Goal: Task Accomplishment & Management: Manage account settings

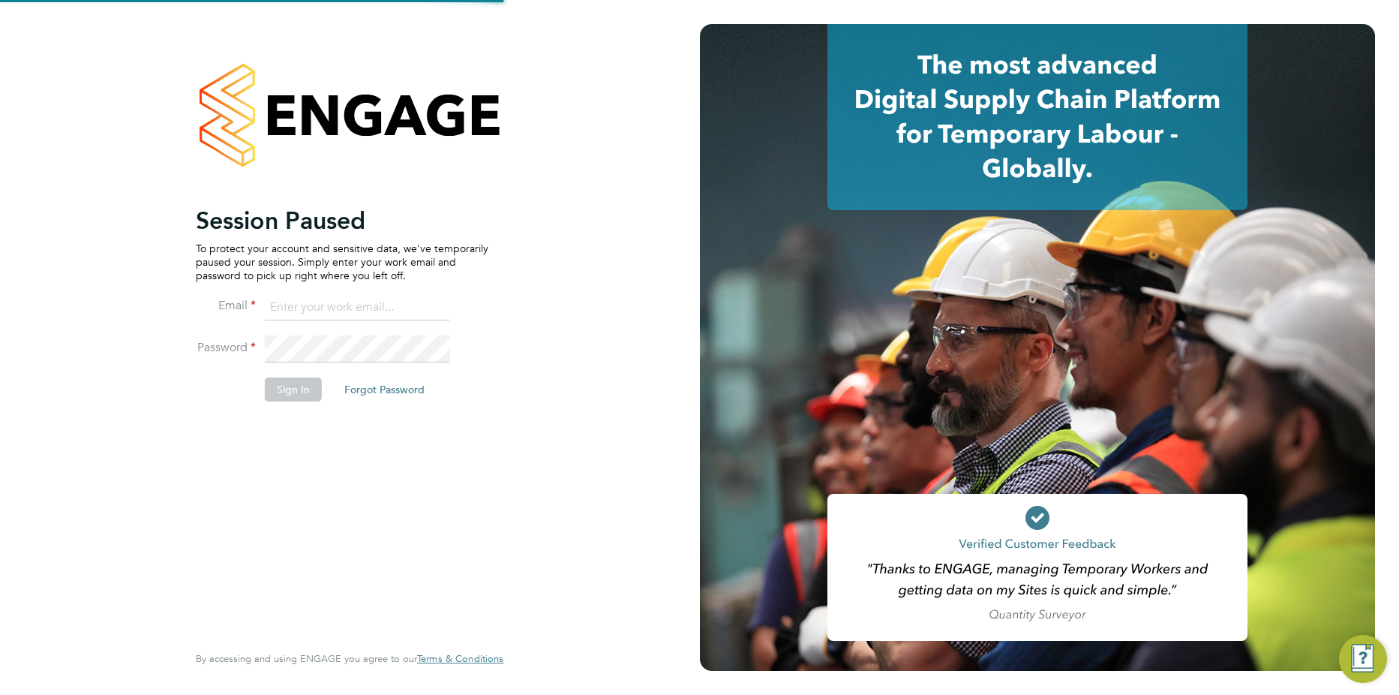
type input "[PERSON_NAME][EMAIL_ADDRESS][PERSON_NAME][DOMAIN_NAME]"
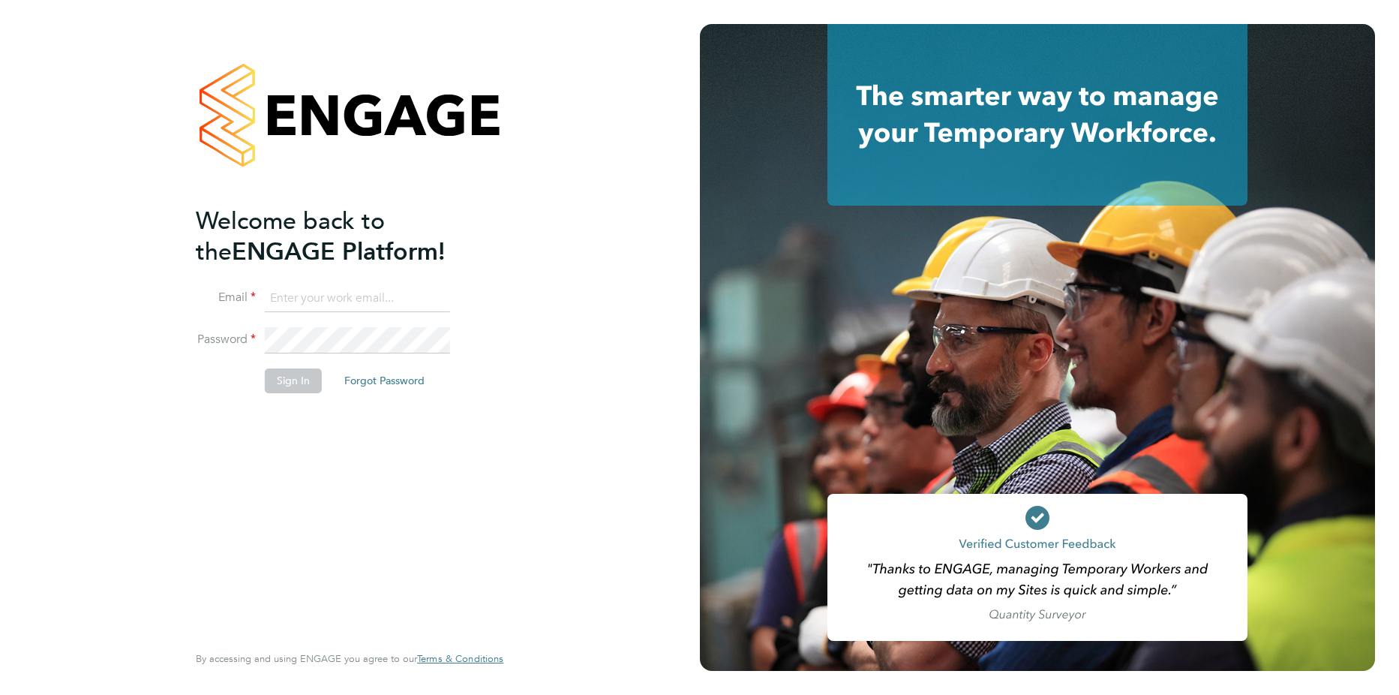
type input "[PERSON_NAME][EMAIL_ADDRESS][PERSON_NAME][DOMAIN_NAME]"
click at [305, 389] on button "Sign In" at bounding box center [293, 380] width 57 height 24
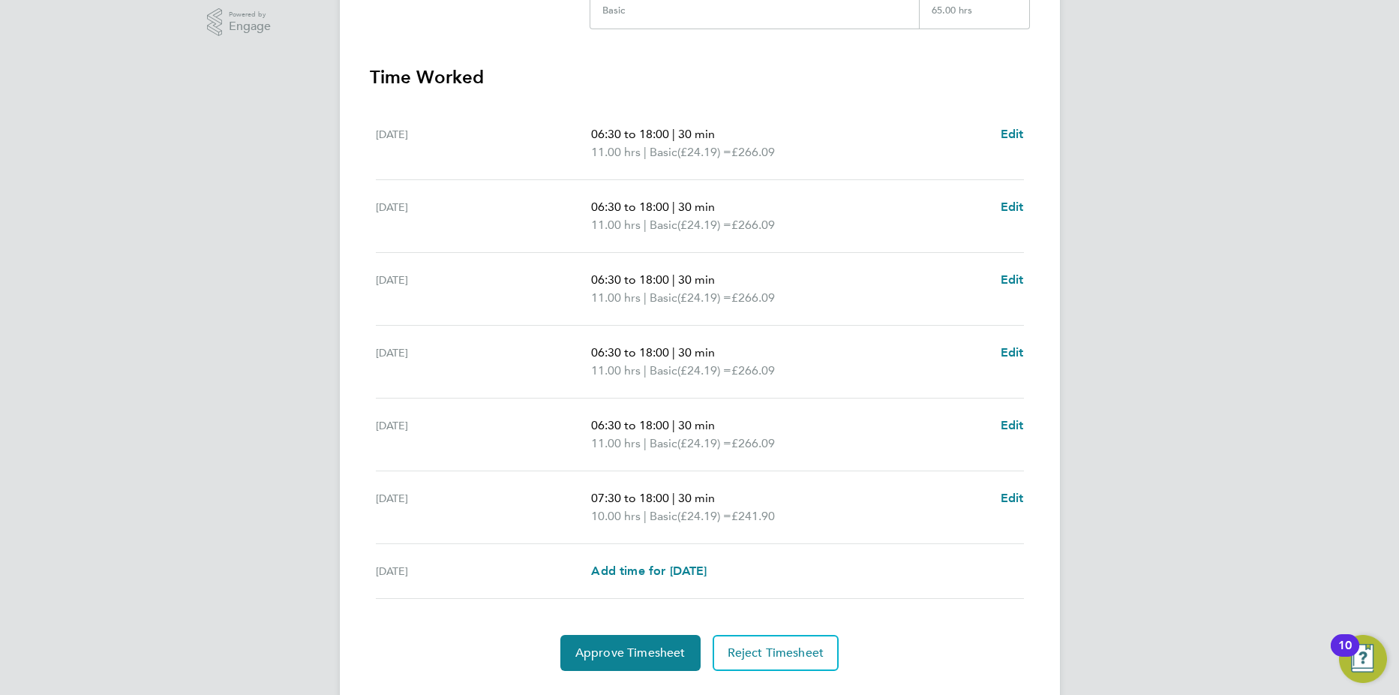
scroll to position [419, 0]
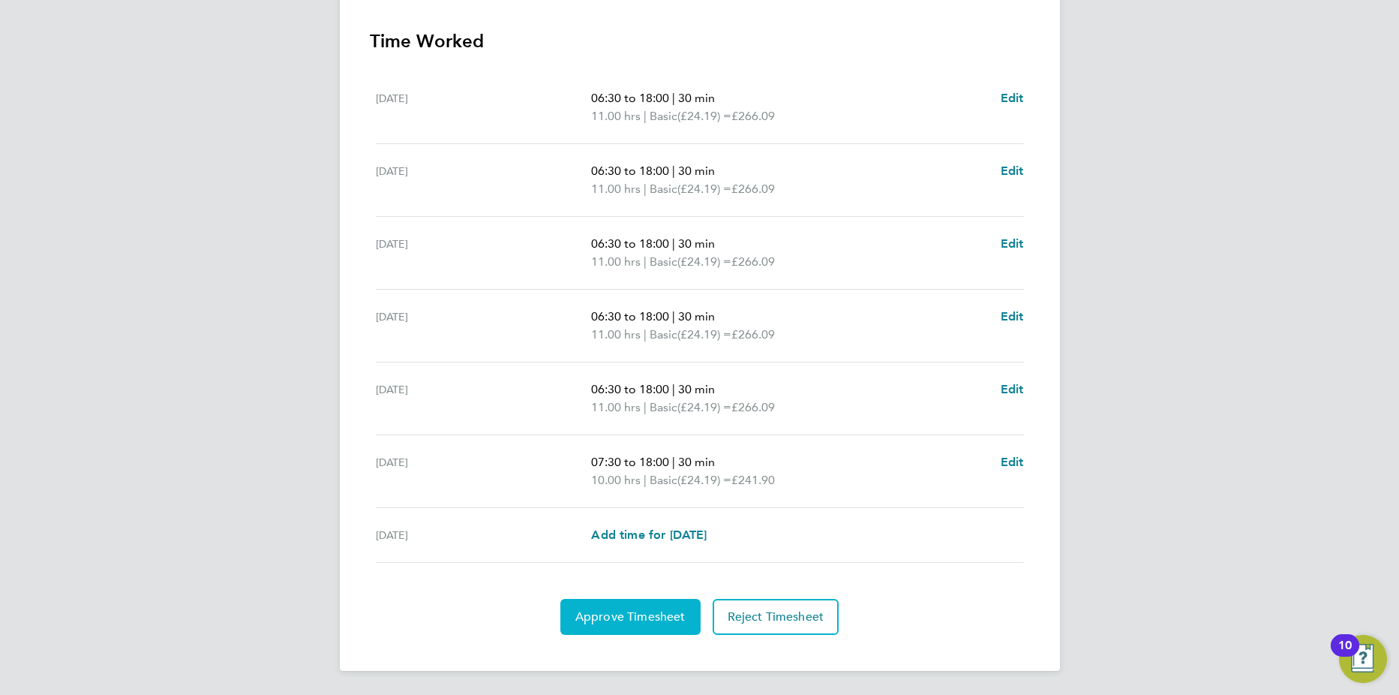
click at [632, 608] on button "Approve Timesheet" at bounding box center [631, 617] width 140 height 36
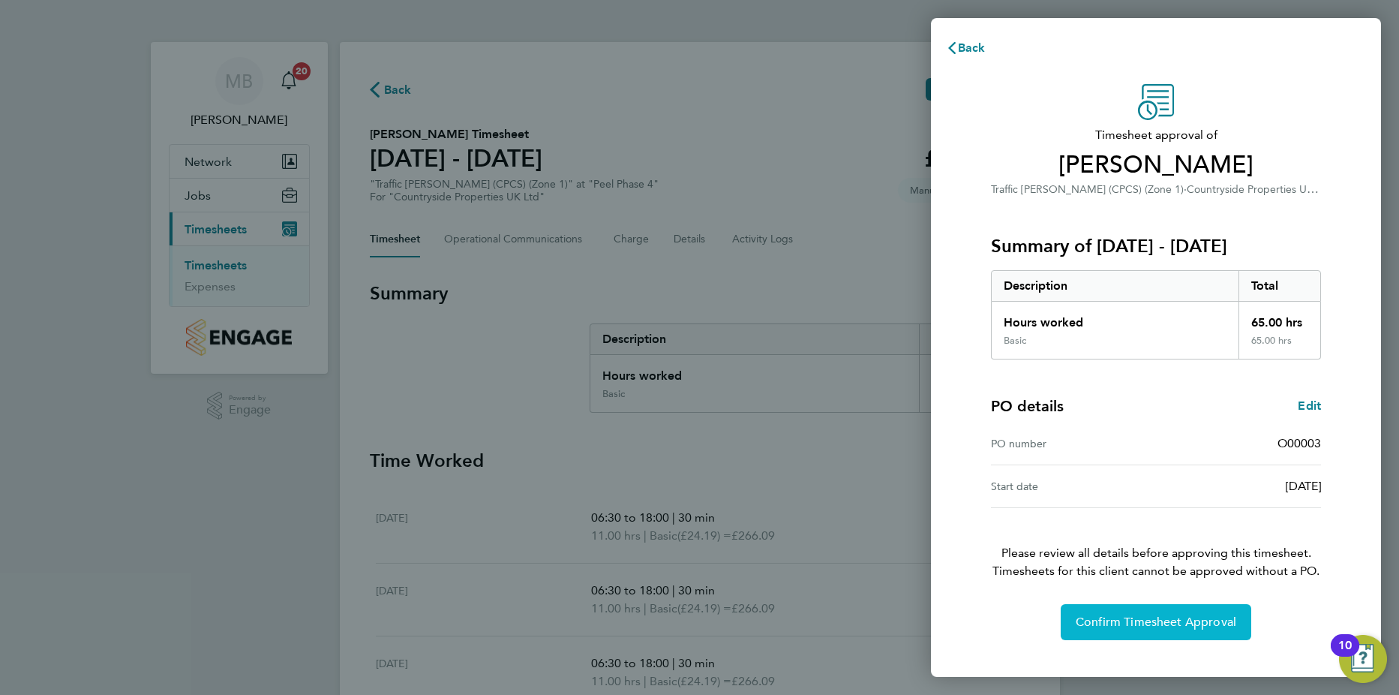
click at [1165, 618] on span "Confirm Timesheet Approval" at bounding box center [1156, 622] width 161 height 15
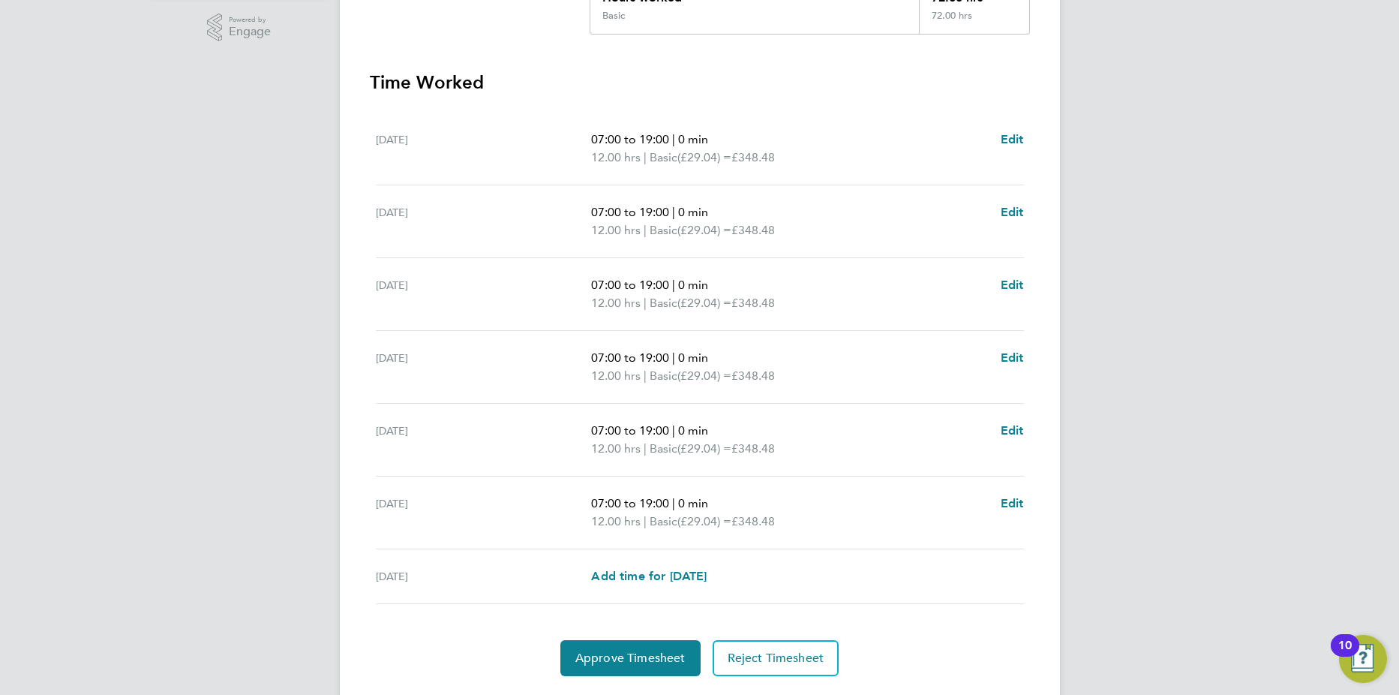
scroll to position [400, 0]
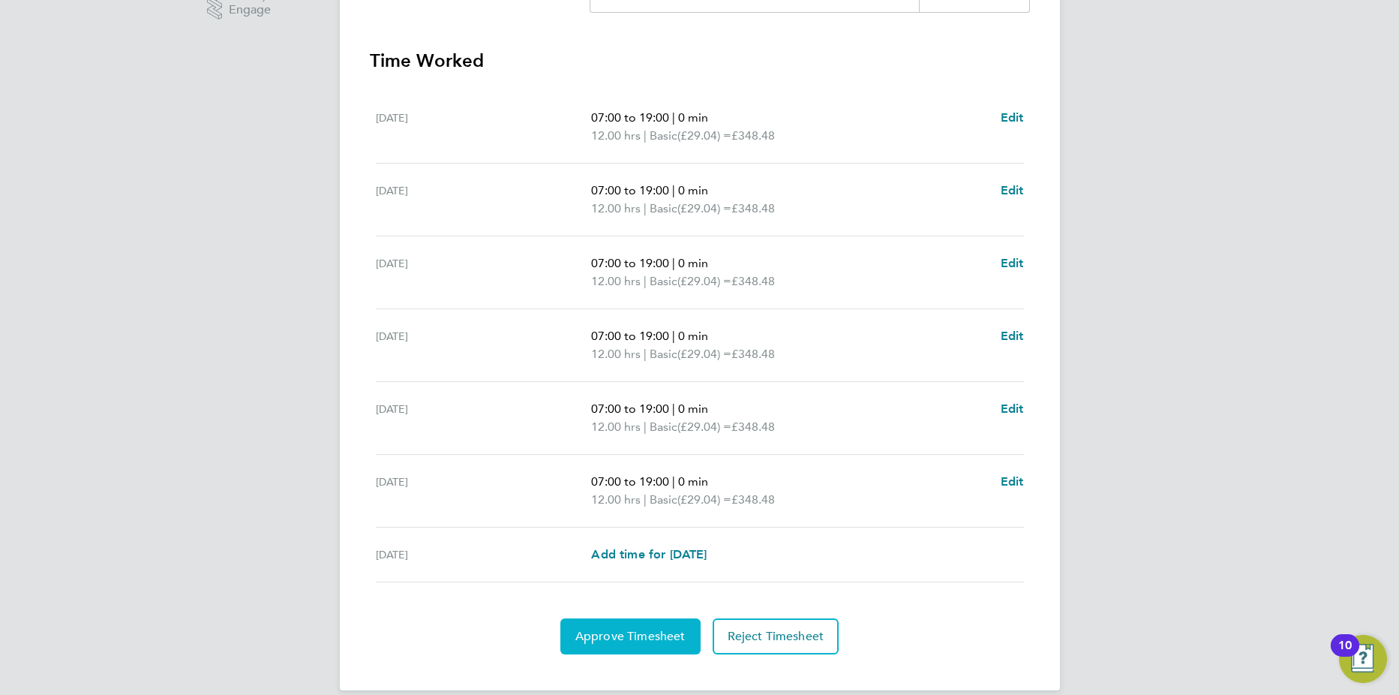
drag, startPoint x: 663, startPoint y: 634, endPoint x: 710, endPoint y: 614, distance: 51.4
click at [663, 634] on span "Approve Timesheet" at bounding box center [631, 636] width 110 height 15
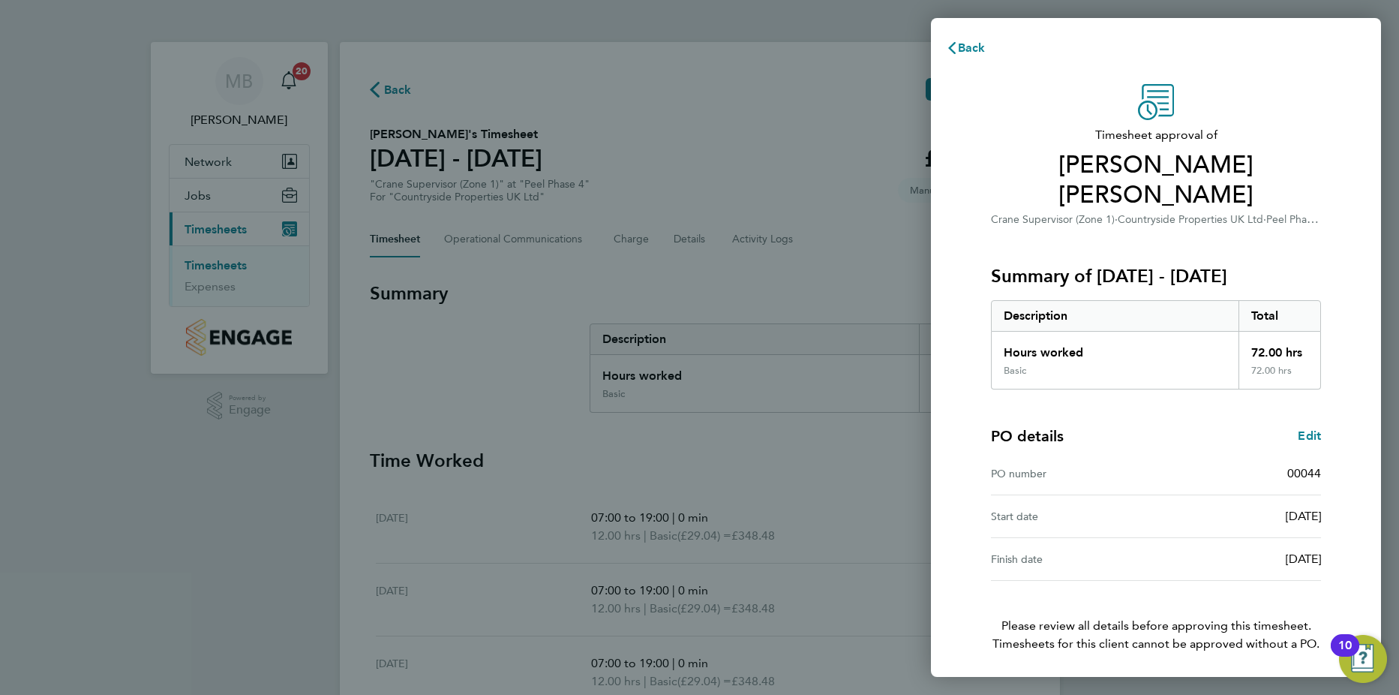
click at [1153, 677] on button "Confirm Timesheet Approval" at bounding box center [1156, 695] width 191 height 36
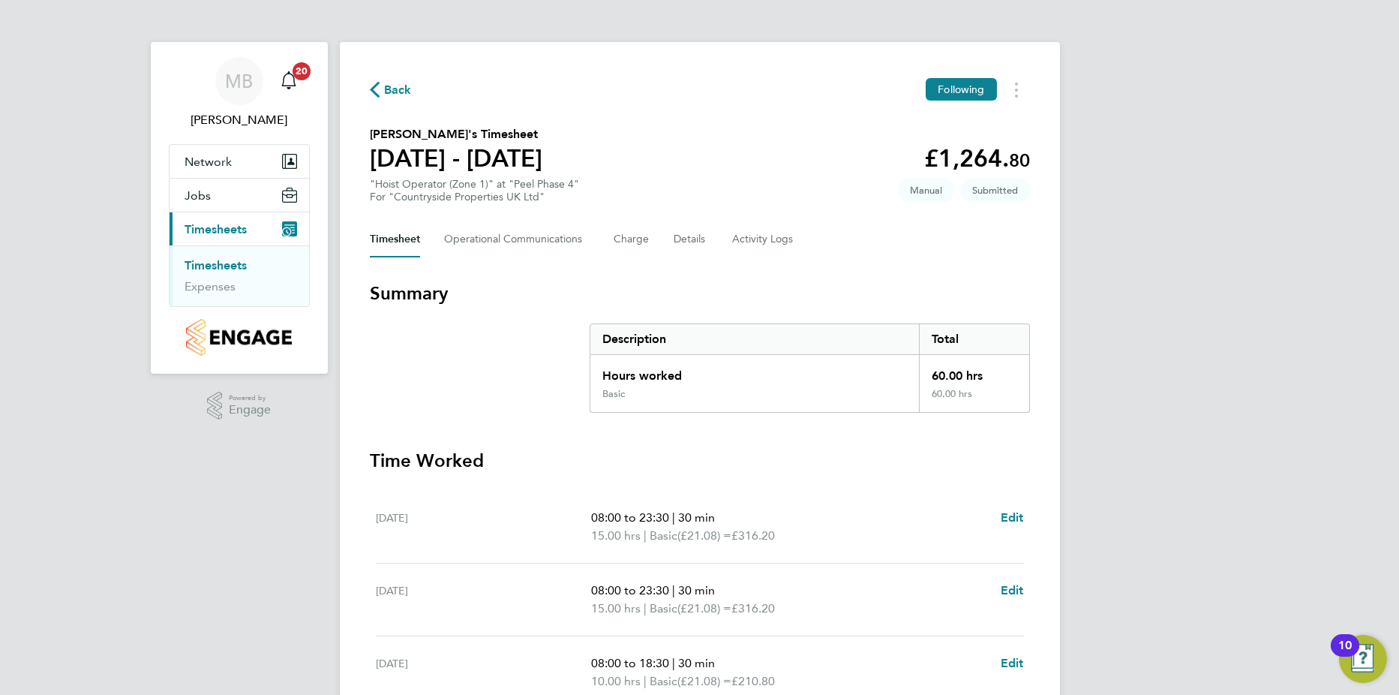
scroll to position [200, 0]
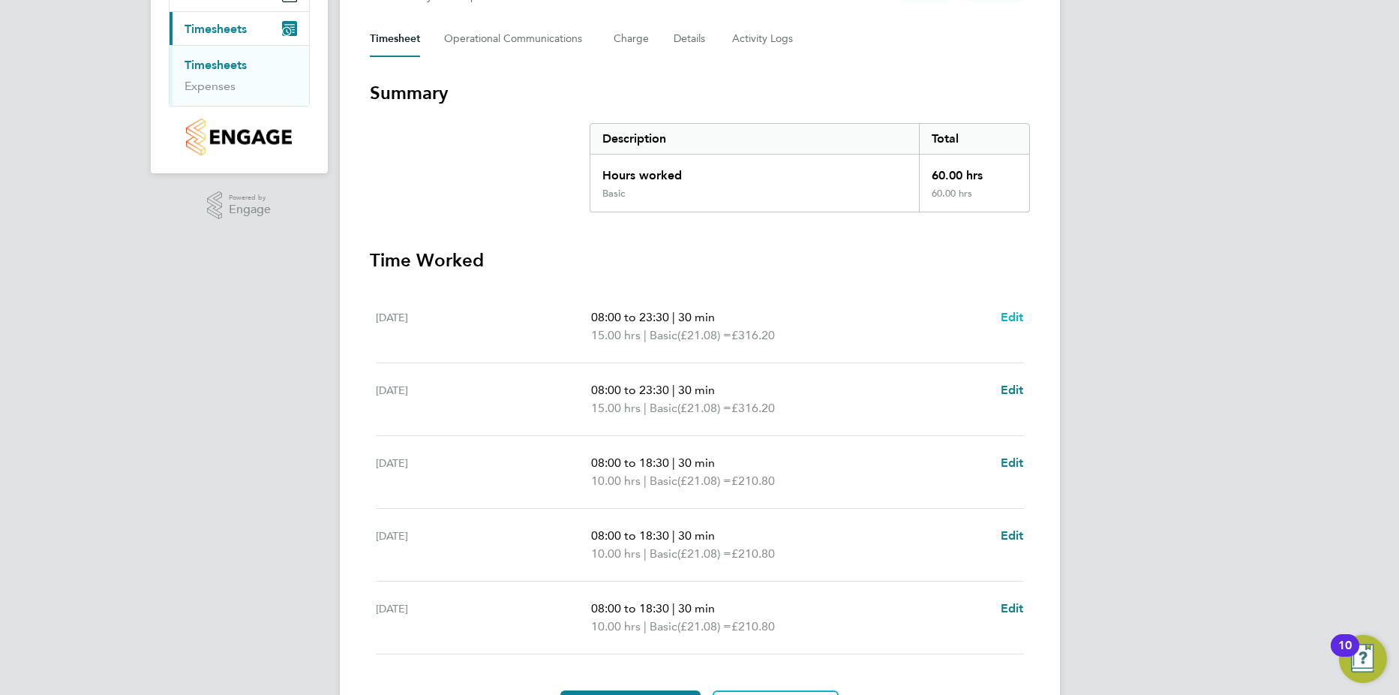
click at [1016, 319] on span "Edit" at bounding box center [1012, 317] width 23 height 14
select select "30"
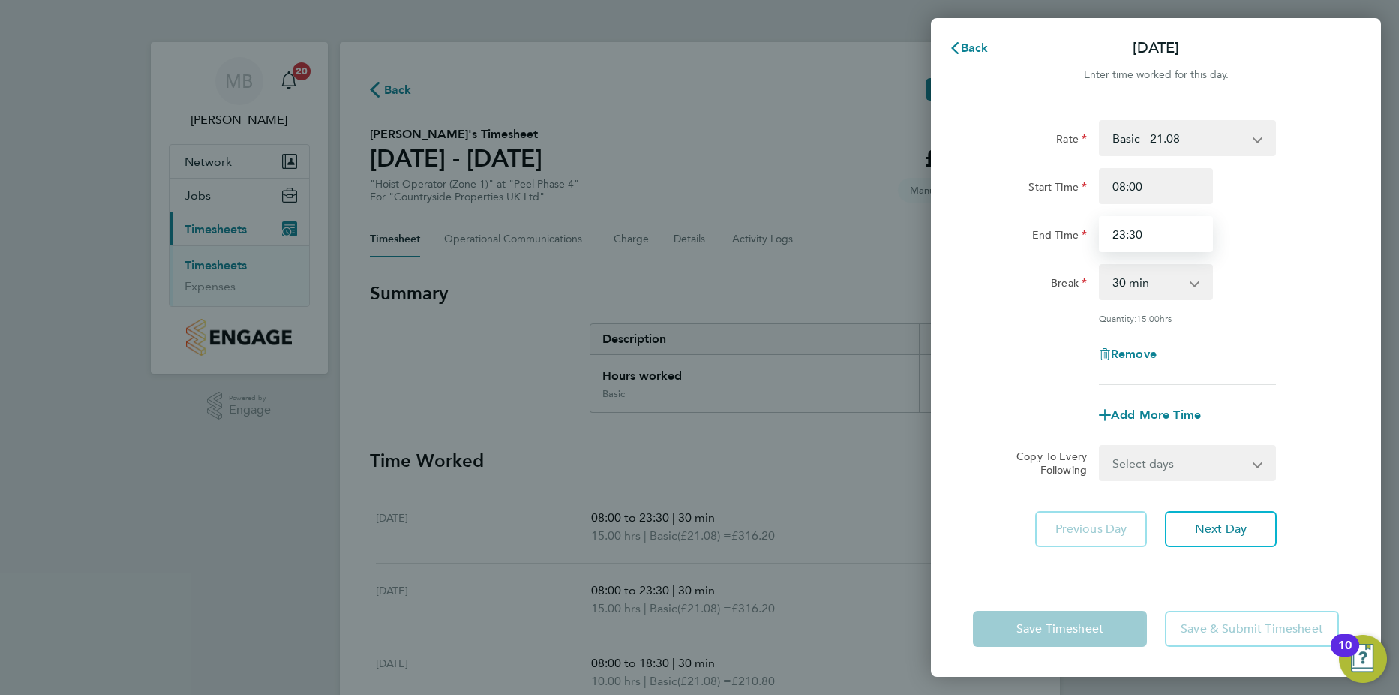
click at [1126, 233] on input "23:30" at bounding box center [1156, 234] width 114 height 36
click at [1325, 355] on div "Remove" at bounding box center [1156, 354] width 378 height 36
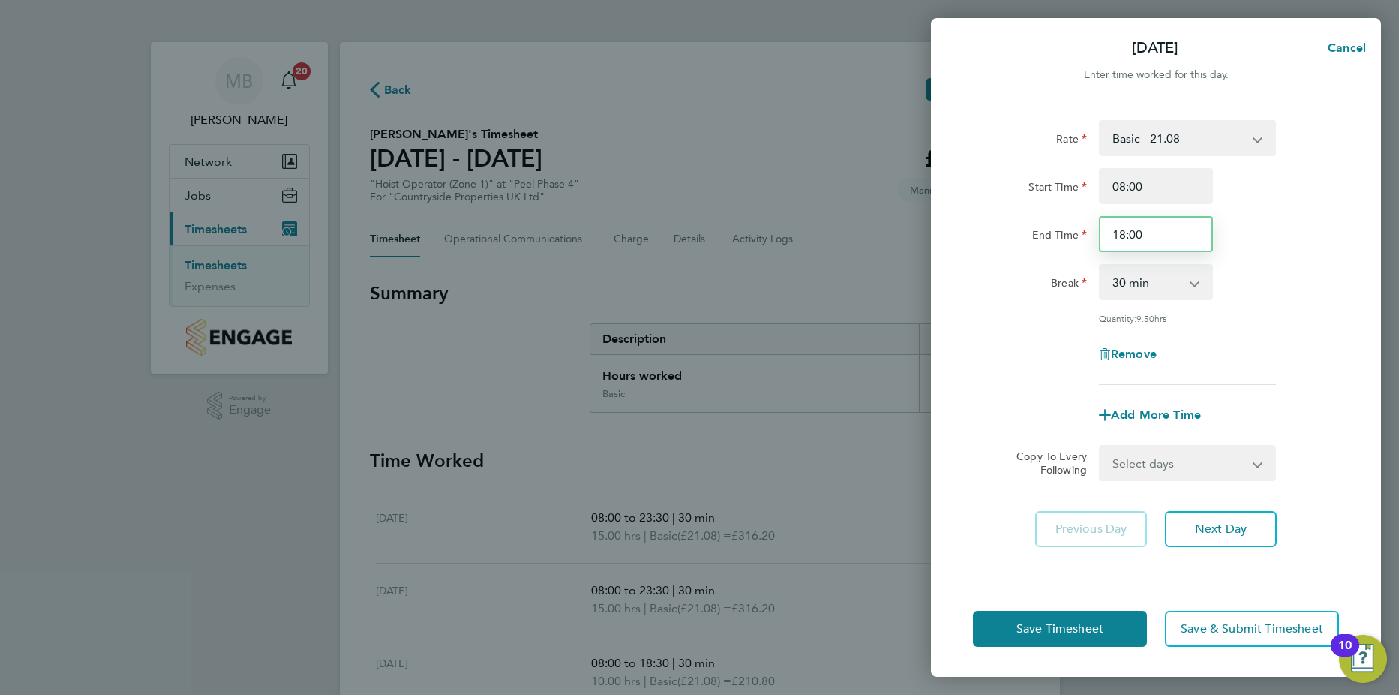
click at [1135, 236] on input "18:00" at bounding box center [1156, 234] width 114 height 36
type input "18:30"
click at [1287, 242] on div "End Time 18:30" at bounding box center [1156, 234] width 378 height 36
click at [1228, 530] on span "Next Day" at bounding box center [1221, 528] width 52 height 15
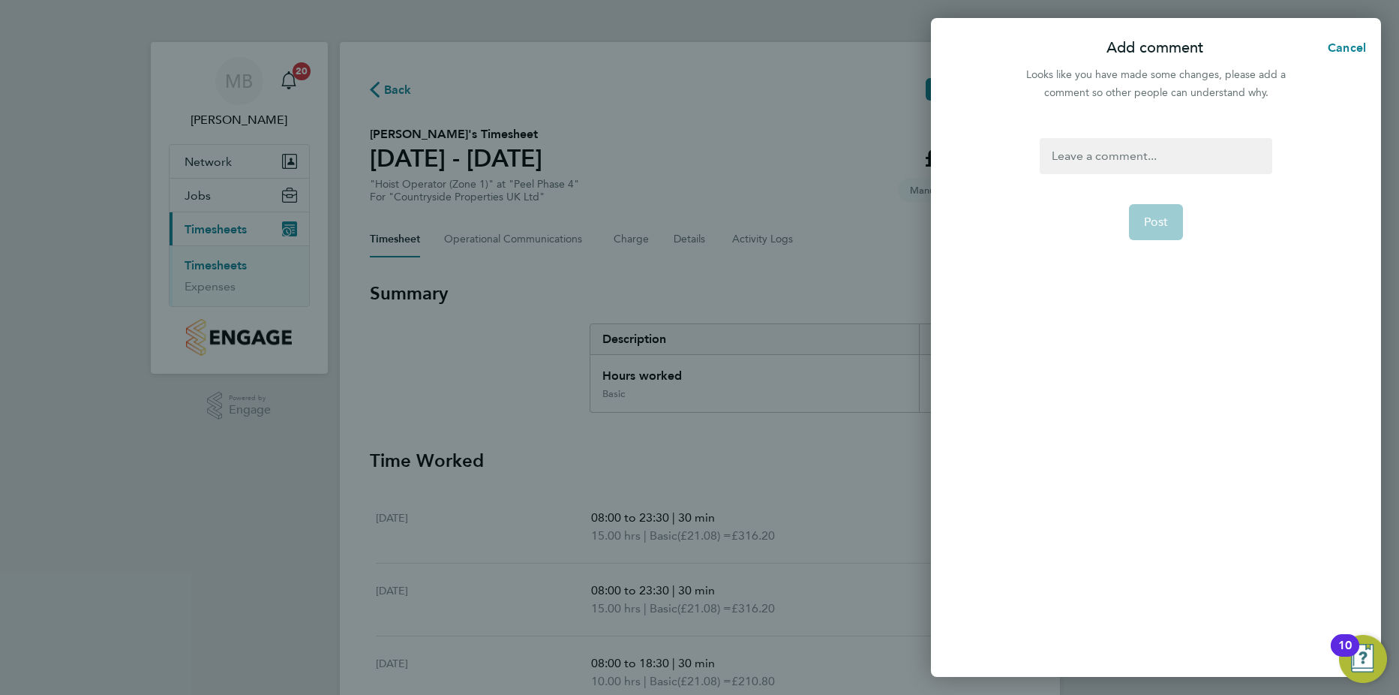
click at [1099, 163] on div at bounding box center [1156, 156] width 232 height 36
drag, startPoint x: 1099, startPoint y: 160, endPoint x: 1102, endPoint y: 146, distance: 13.7
click at [1101, 152] on div at bounding box center [1156, 156] width 232 height 36
click at [1138, 222] on button "Post" at bounding box center [1156, 222] width 55 height 36
select select "30"
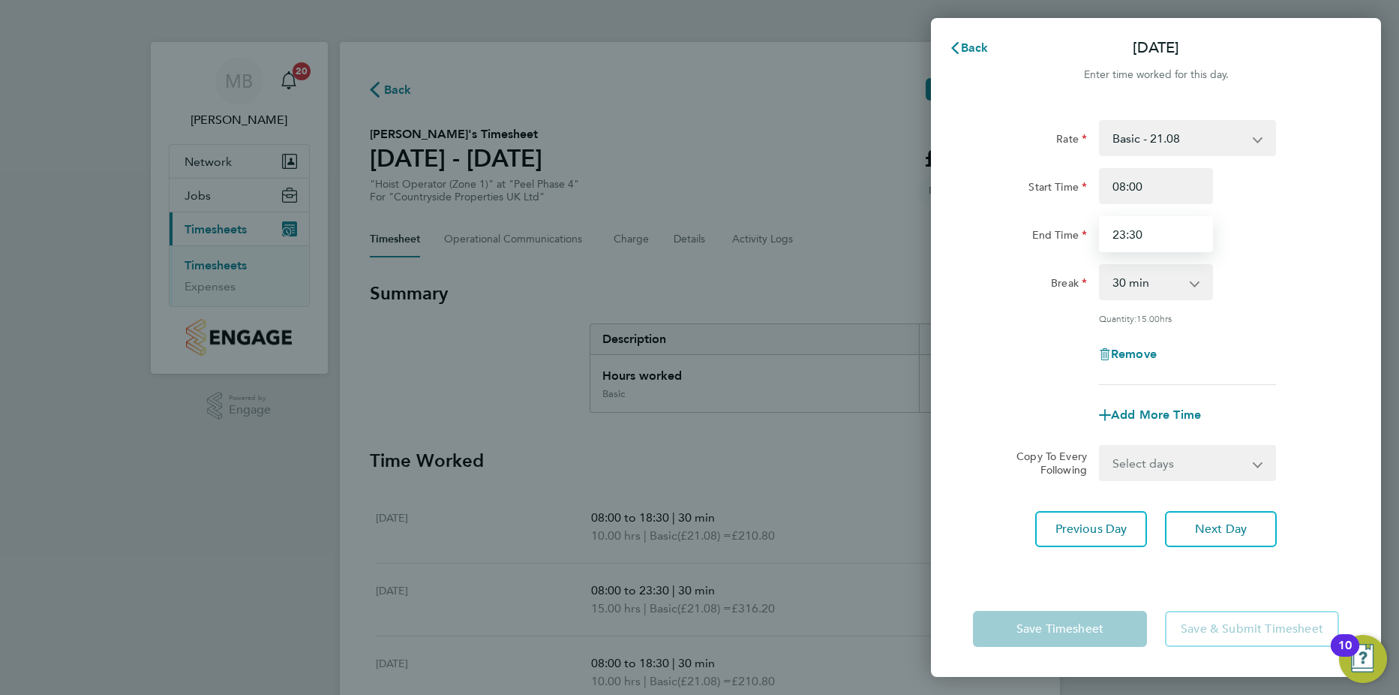
click at [1121, 232] on input "23:30" at bounding box center [1156, 234] width 114 height 36
click at [1126, 231] on input "23:30" at bounding box center [1156, 234] width 114 height 36
type input "18:30"
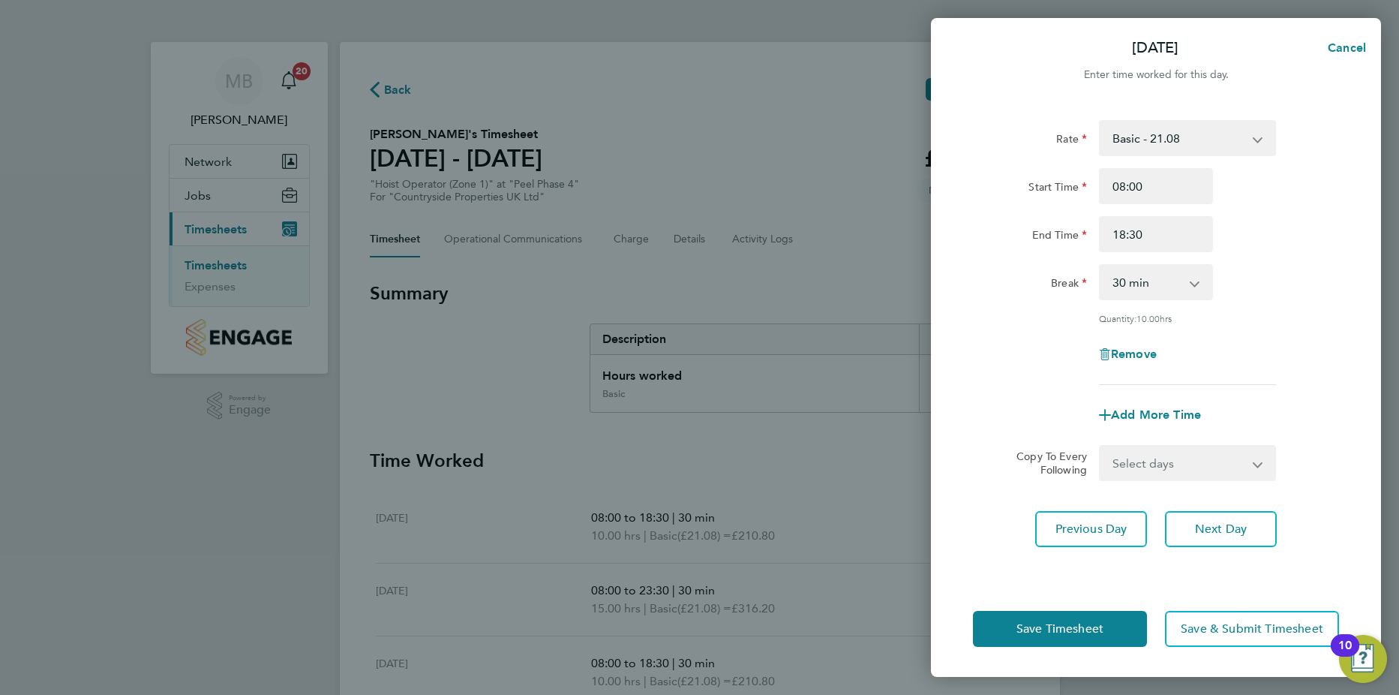
click at [1297, 286] on div "Break 0 min 15 min 30 min 45 min 60 min 75 min 90 min" at bounding box center [1156, 282] width 378 height 36
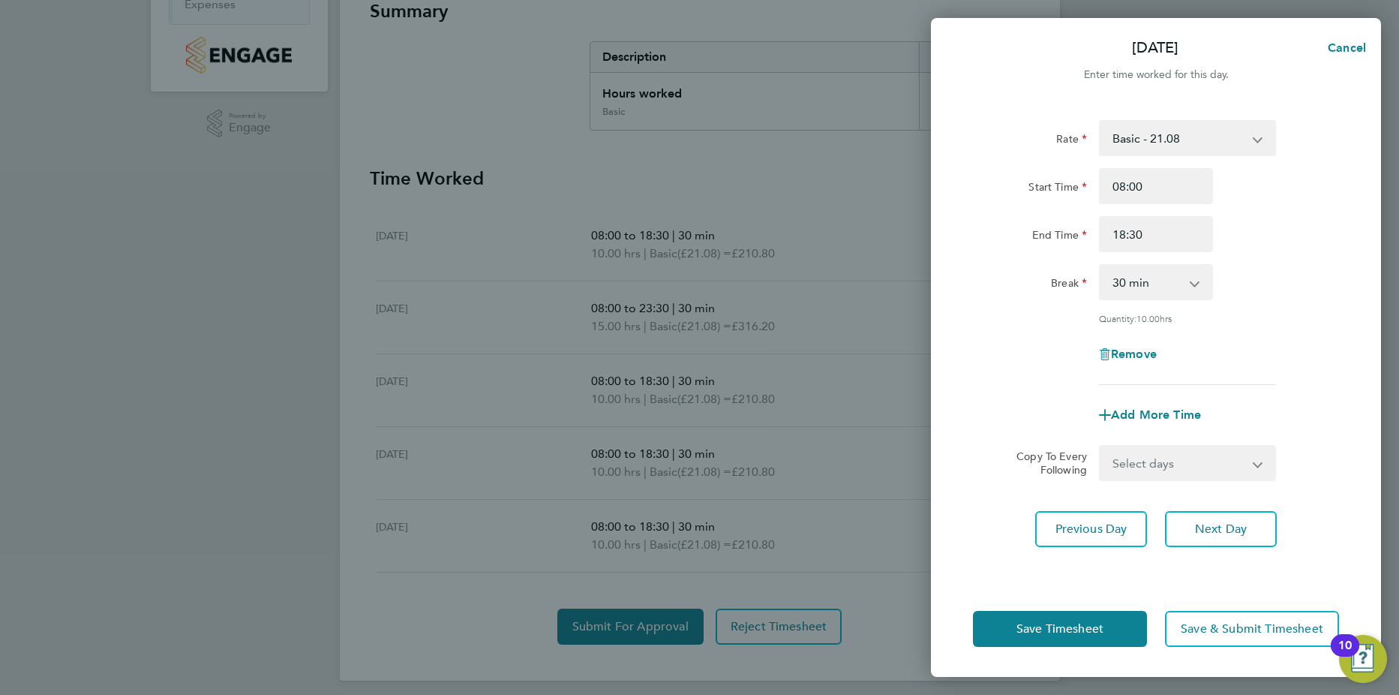
scroll to position [292, 0]
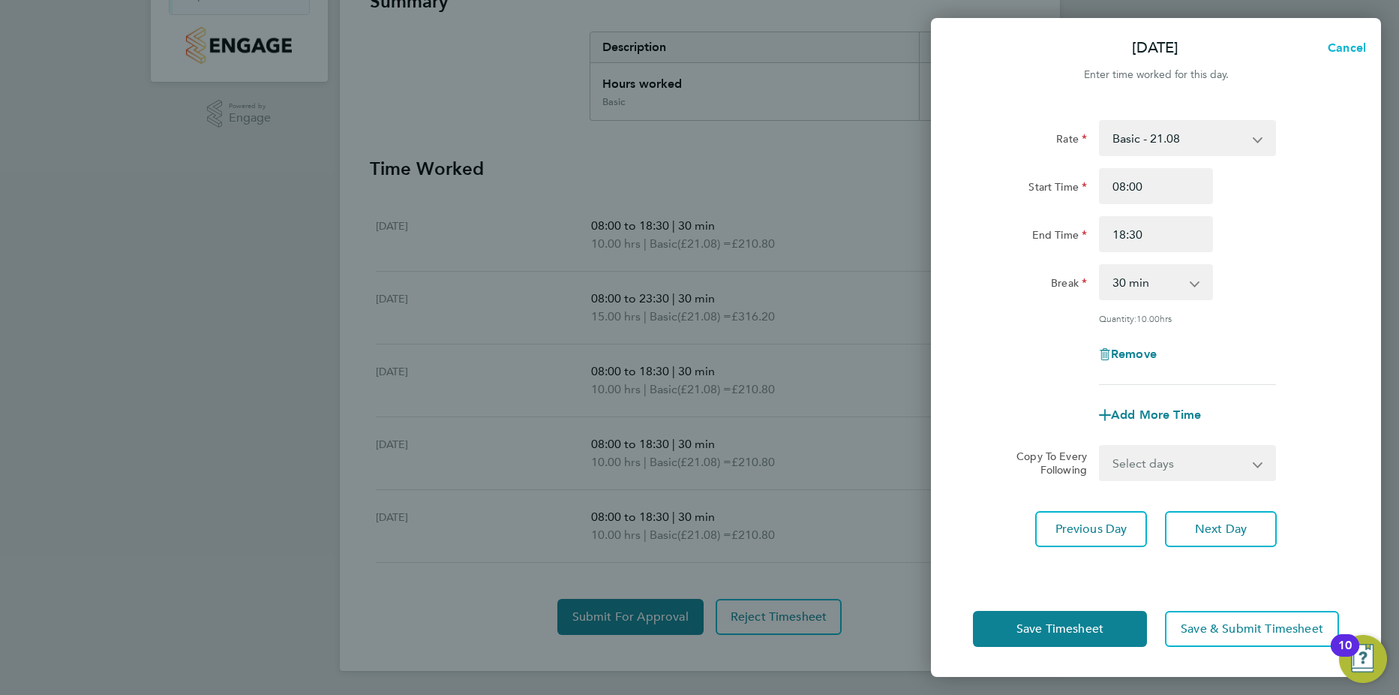
click at [1349, 46] on span "Cancel" at bounding box center [1345, 48] width 43 height 14
select select "30"
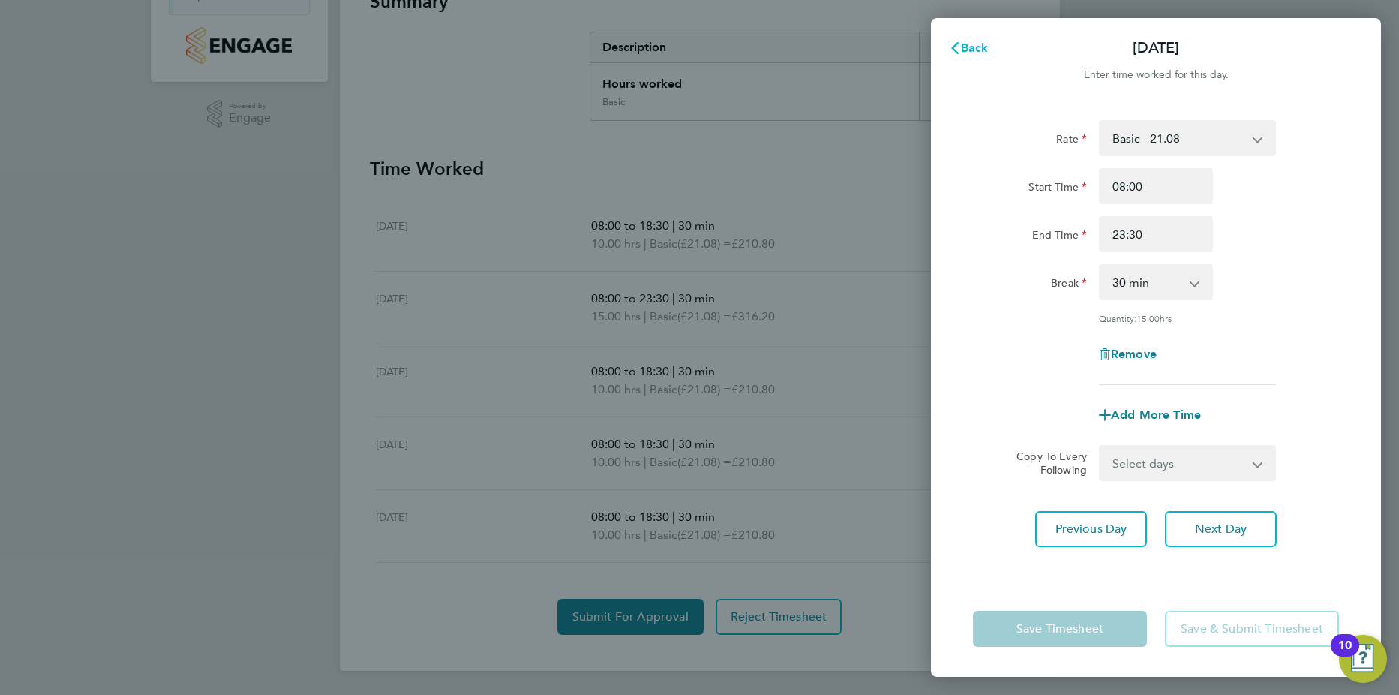
click at [977, 42] on span "Back" at bounding box center [975, 48] width 28 height 14
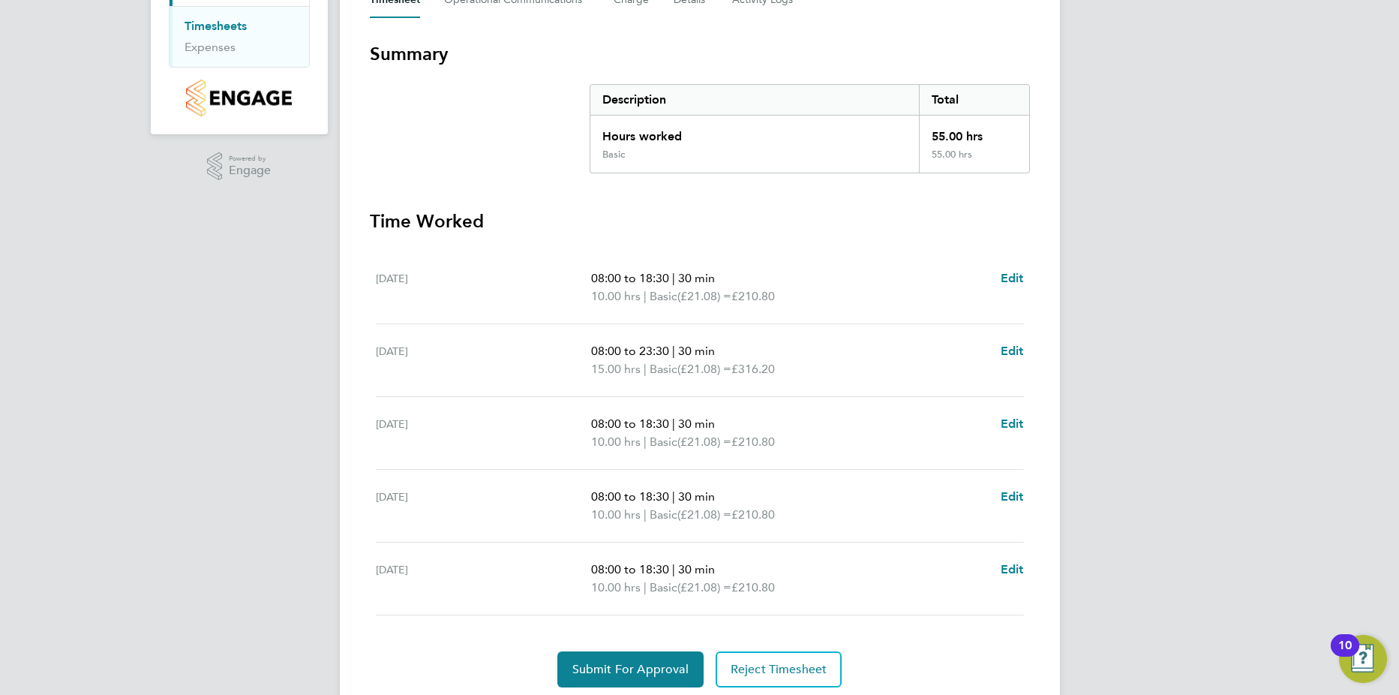
scroll to position [292, 0]
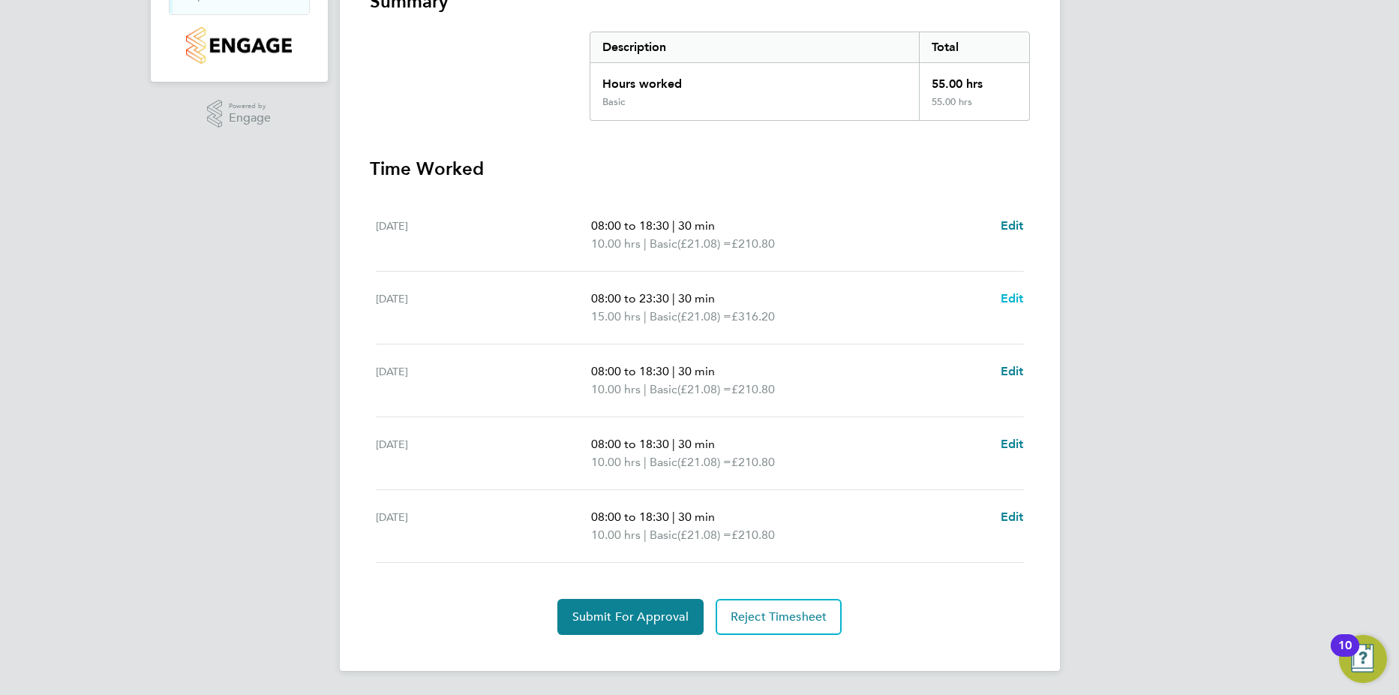
click at [1003, 297] on span "Edit" at bounding box center [1012, 298] width 23 height 14
select select "30"
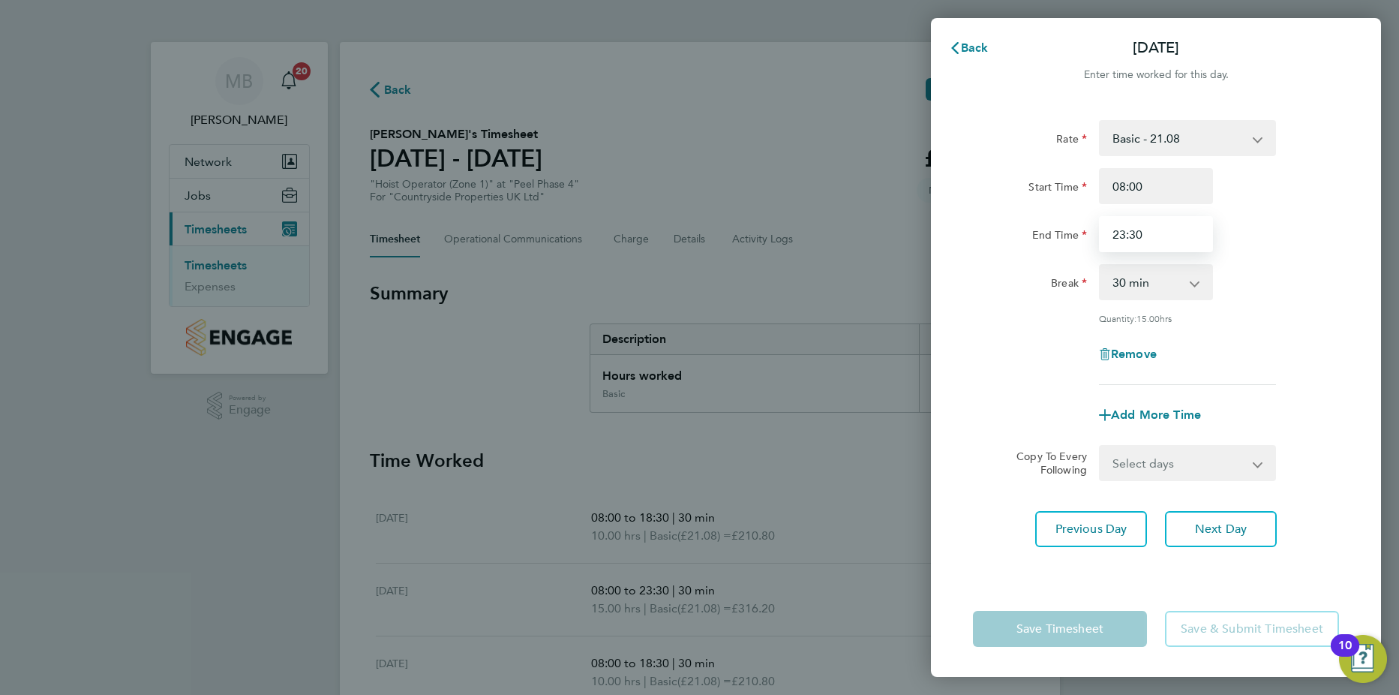
click at [1125, 233] on input "23:30" at bounding box center [1156, 234] width 114 height 36
type input "18:30"
click at [1312, 266] on div "Break 0 min 15 min 30 min 45 min 60 min 75 min 90 min" at bounding box center [1156, 282] width 378 height 36
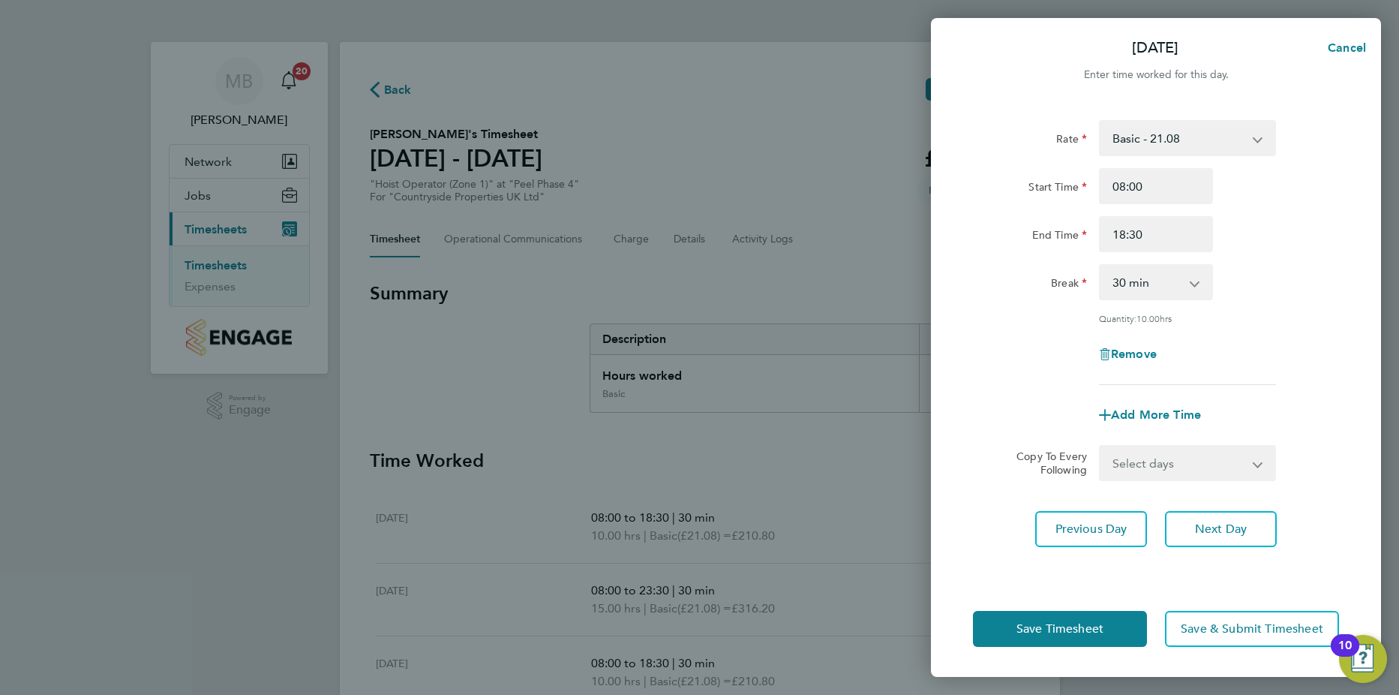
click at [1312, 266] on div "Break 0 min 15 min 30 min 45 min 60 min 75 min 90 min" at bounding box center [1156, 282] width 378 height 36
click at [1209, 531] on span "Next Day" at bounding box center [1221, 528] width 52 height 15
select select "30"
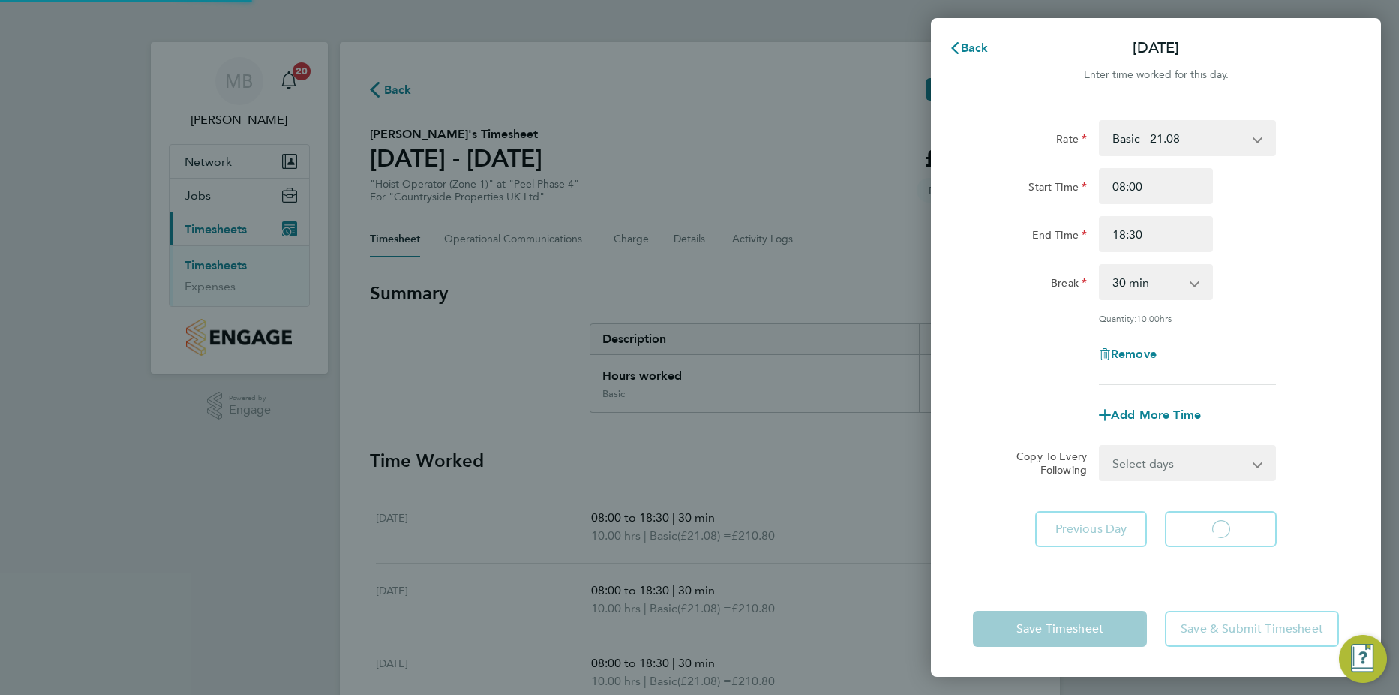
select select "30"
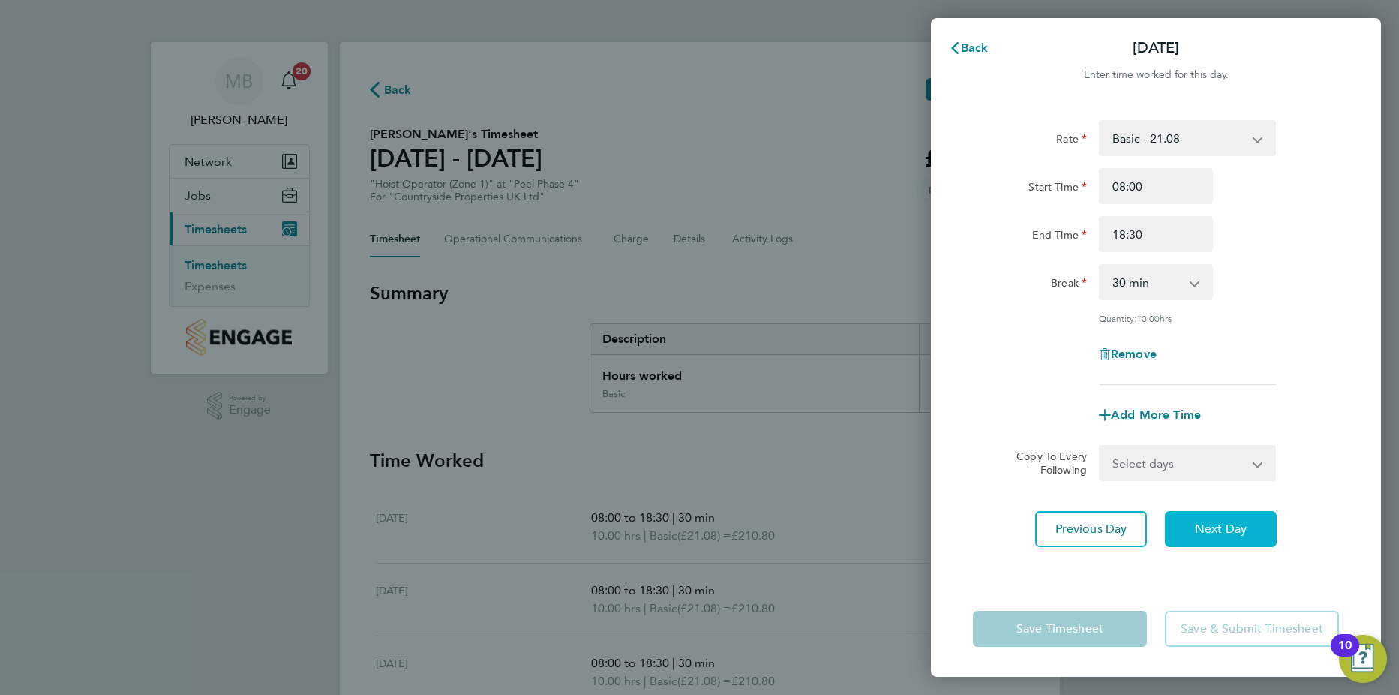
click at [1225, 534] on span "Next Day" at bounding box center [1221, 528] width 52 height 15
select select "30"
click at [1225, 530] on span "Next Day" at bounding box center [1221, 528] width 52 height 15
select select "30"
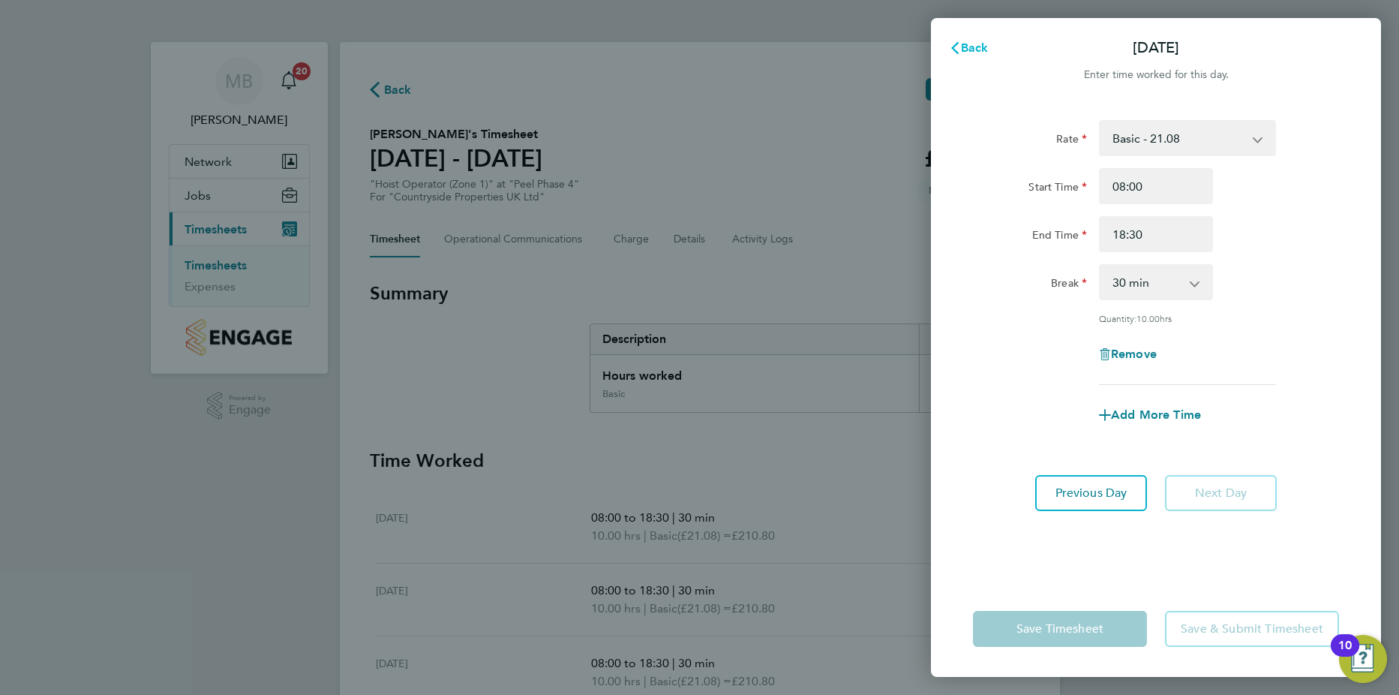
click at [974, 42] on span "Back" at bounding box center [975, 48] width 28 height 14
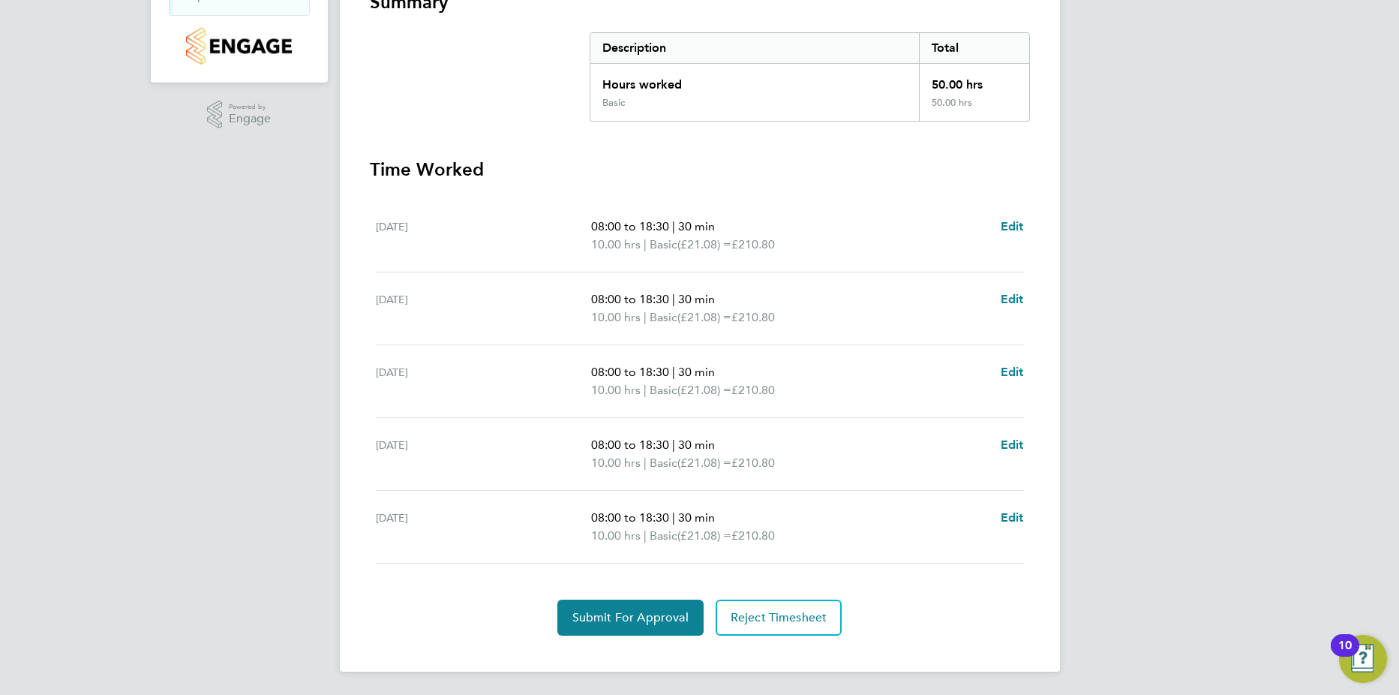
scroll to position [292, 0]
click at [770, 615] on span "Reject Timesheet" at bounding box center [779, 616] width 97 height 15
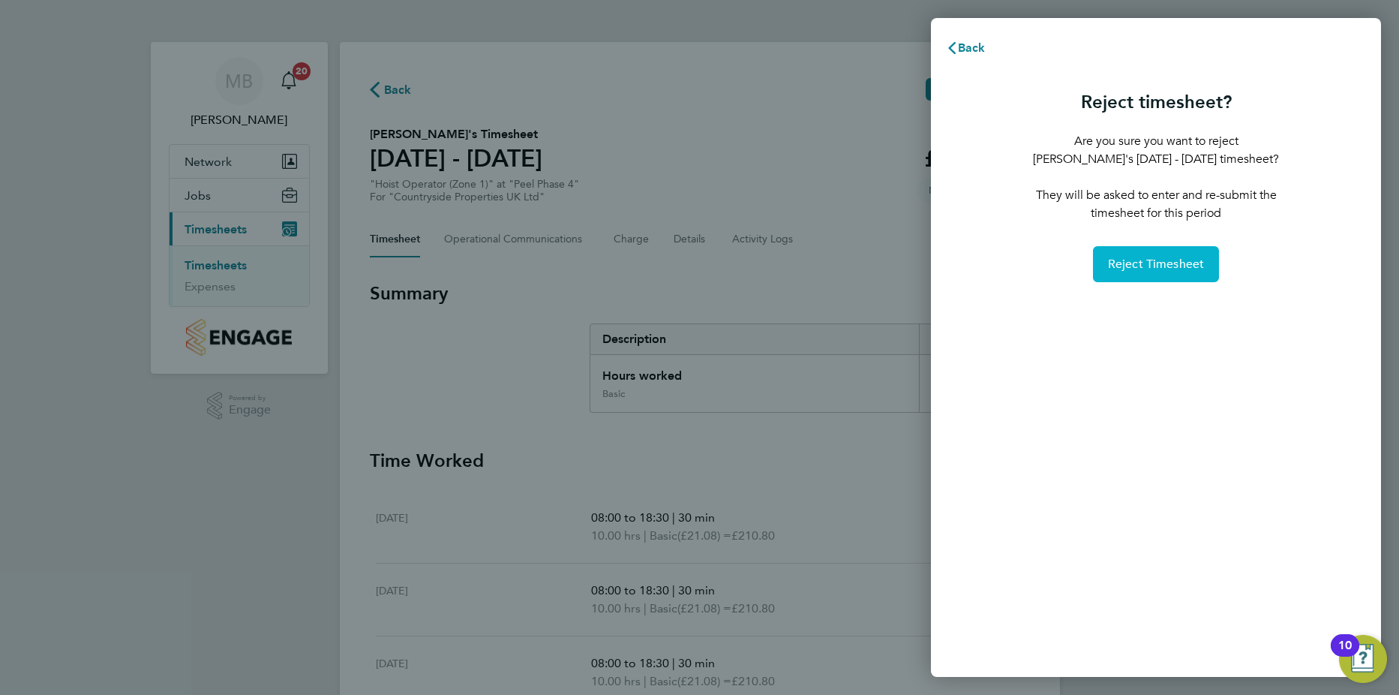
click at [1158, 260] on span "Reject Timesheet" at bounding box center [1156, 264] width 97 height 15
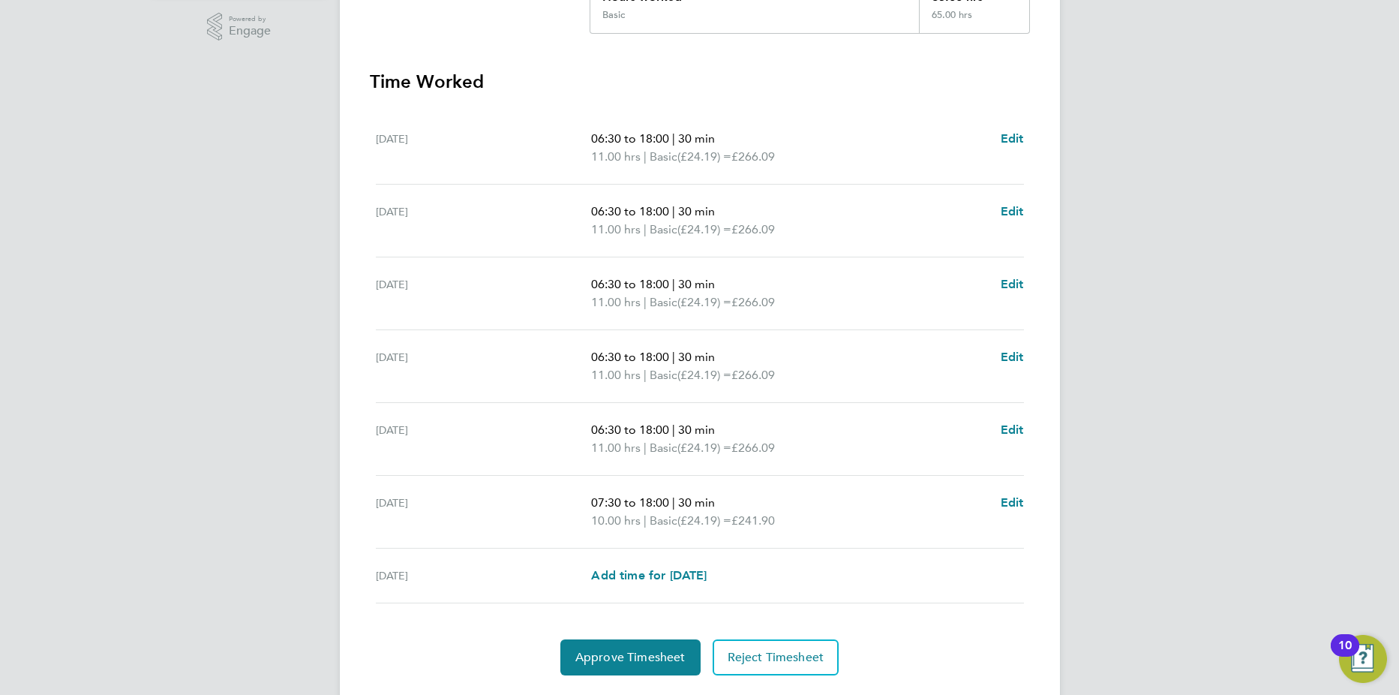
scroll to position [400, 0]
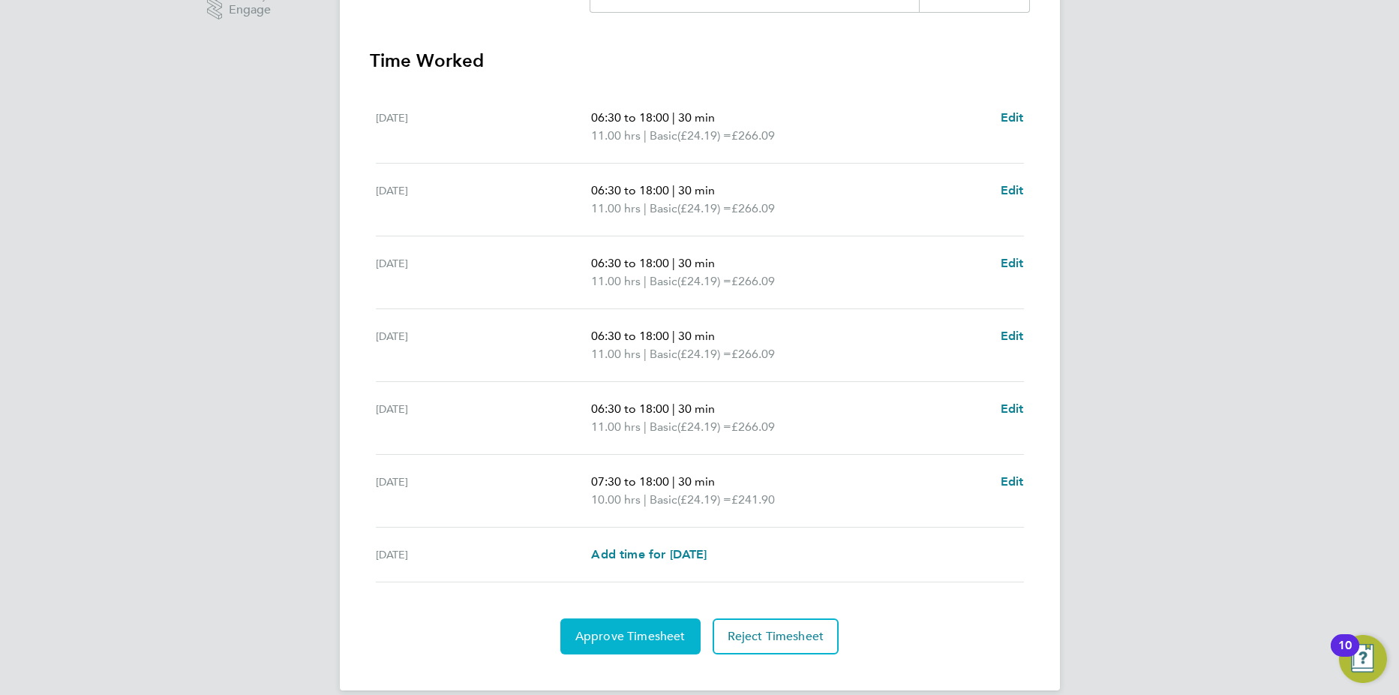
click at [651, 633] on span "Approve Timesheet" at bounding box center [631, 636] width 110 height 15
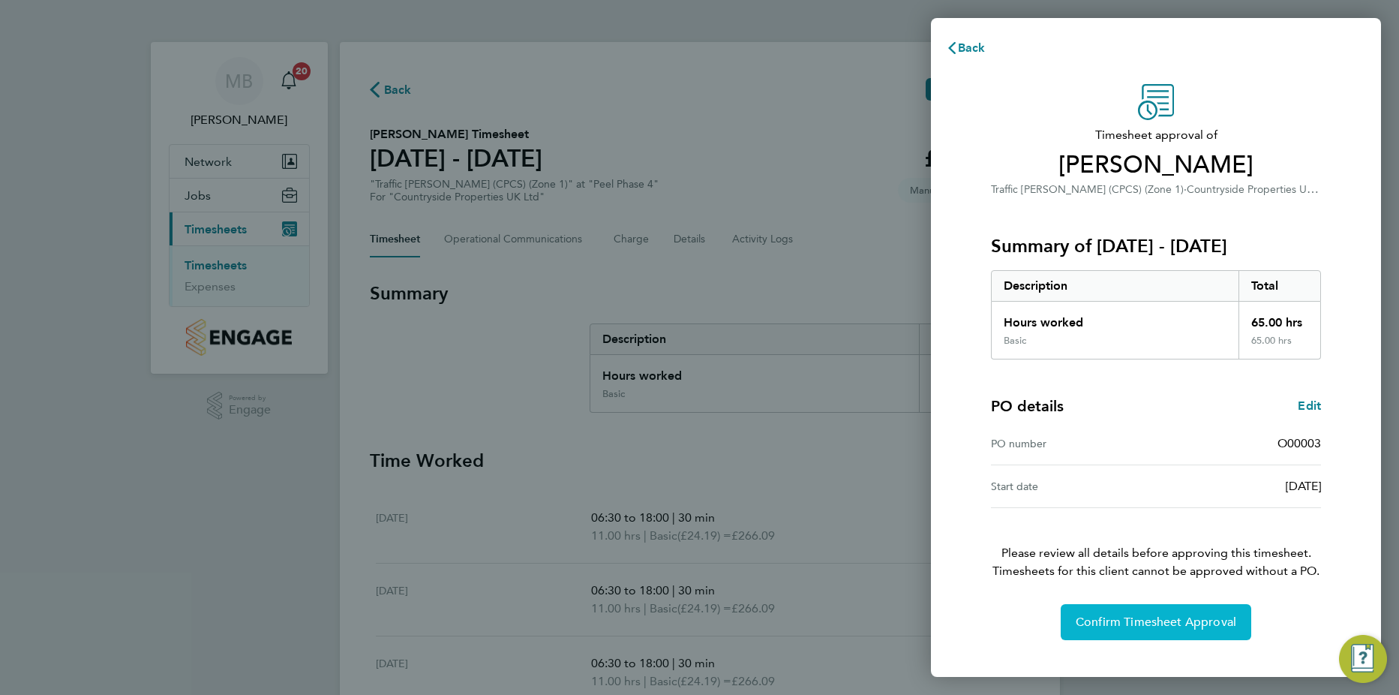
click at [1186, 606] on button "Confirm Timesheet Approval" at bounding box center [1156, 622] width 191 height 36
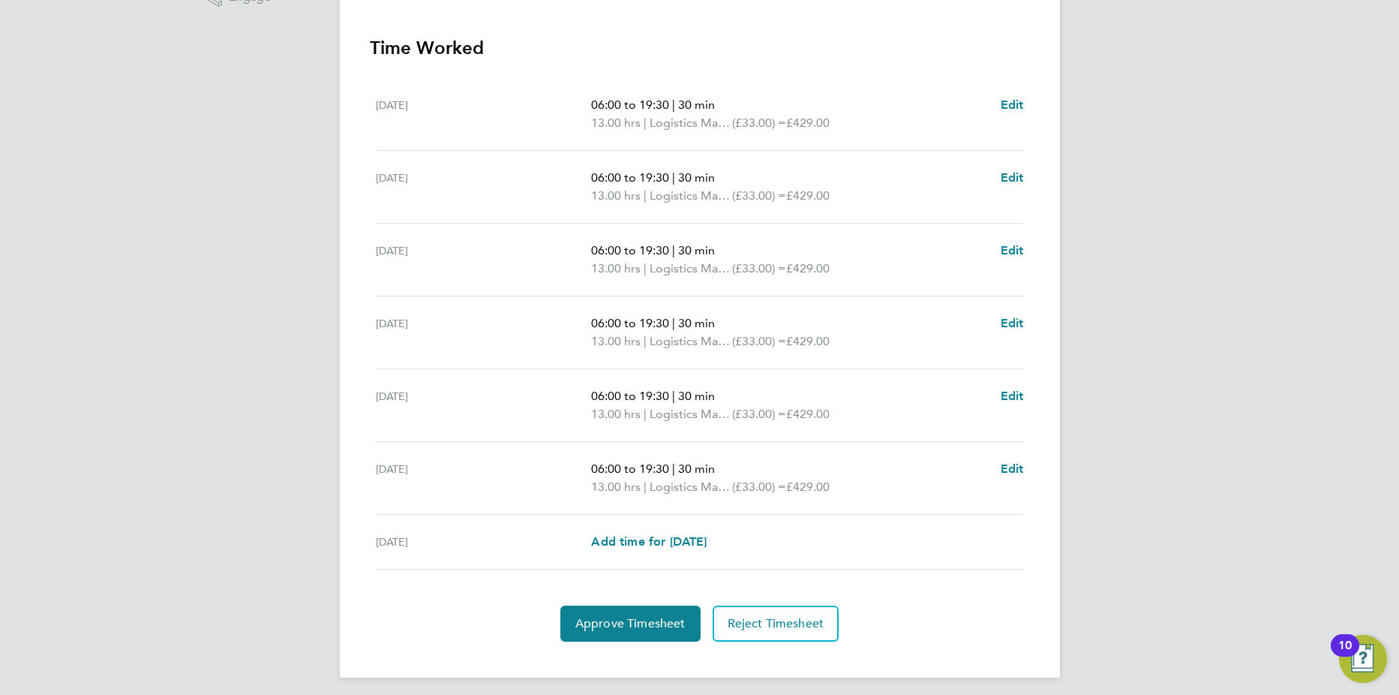
scroll to position [419, 0]
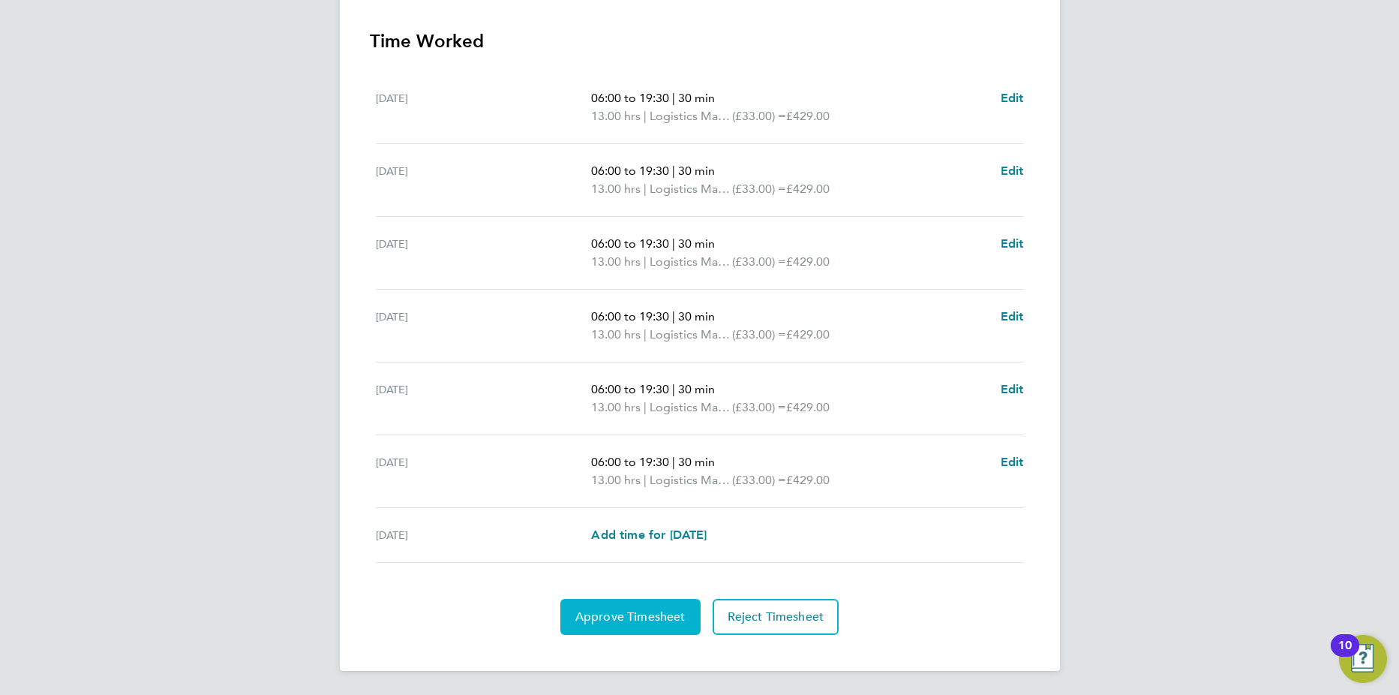
click at [621, 613] on span "Approve Timesheet" at bounding box center [631, 616] width 110 height 15
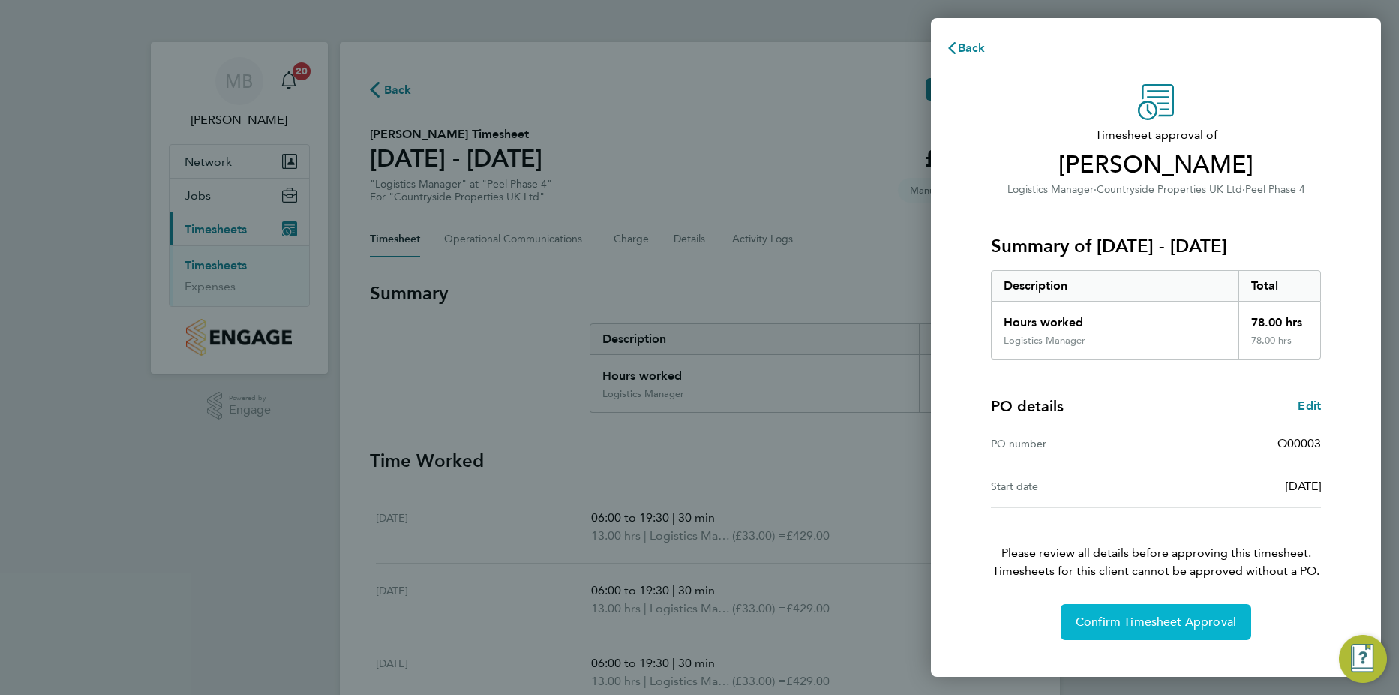
drag, startPoint x: 1168, startPoint y: 619, endPoint x: 1096, endPoint y: 591, distance: 78.2
click at [1171, 618] on span "Confirm Timesheet Approval" at bounding box center [1156, 622] width 161 height 15
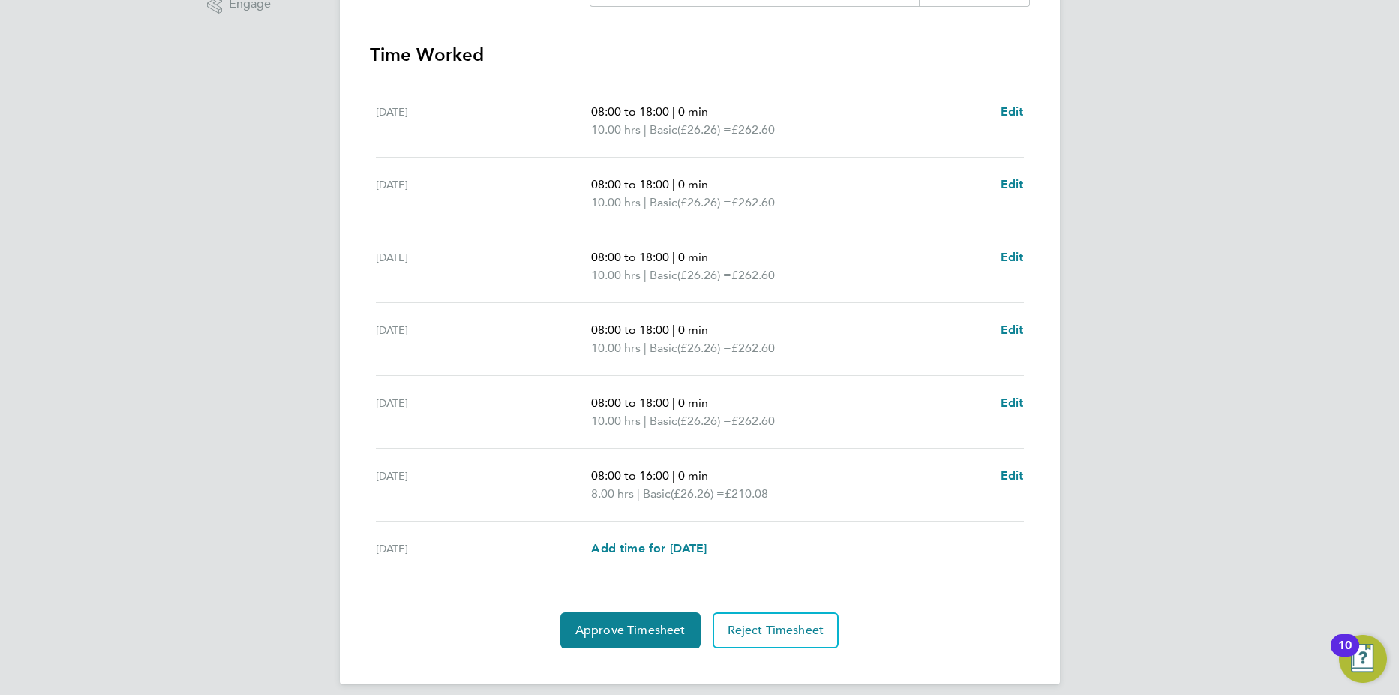
scroll to position [419, 0]
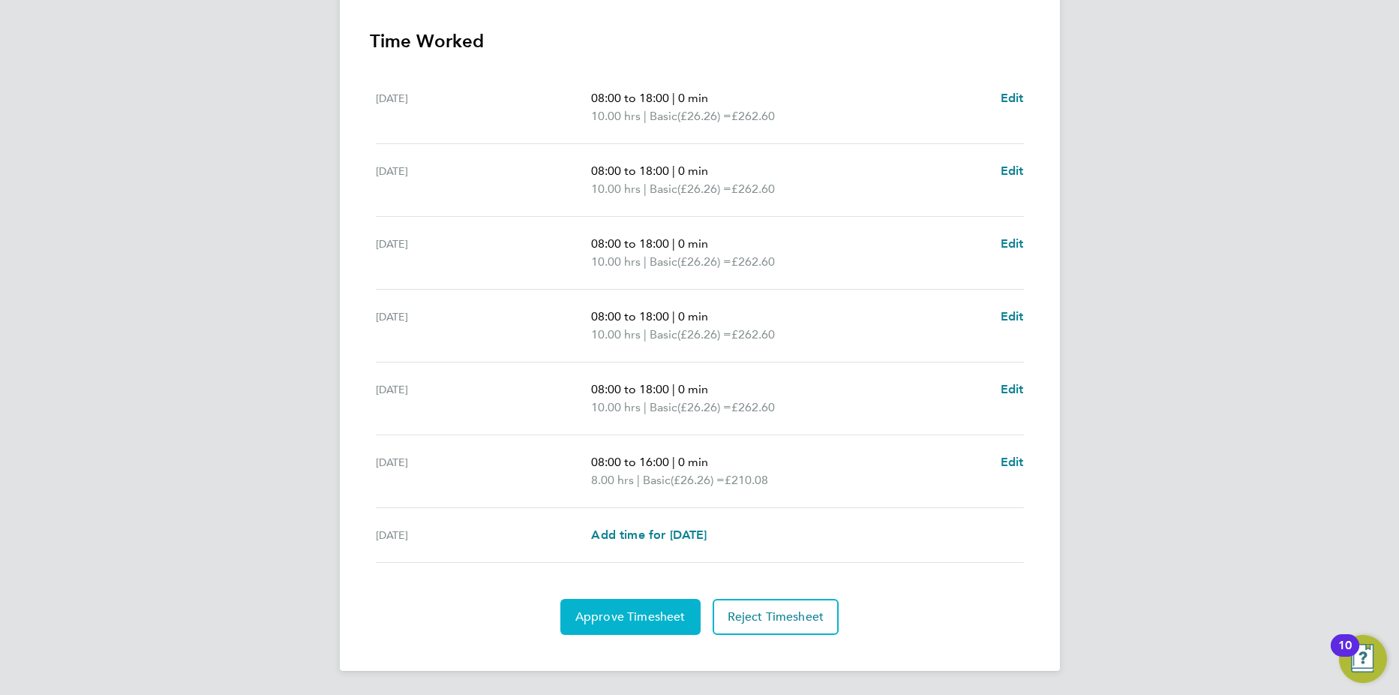
click at [618, 621] on span "Approve Timesheet" at bounding box center [631, 616] width 110 height 15
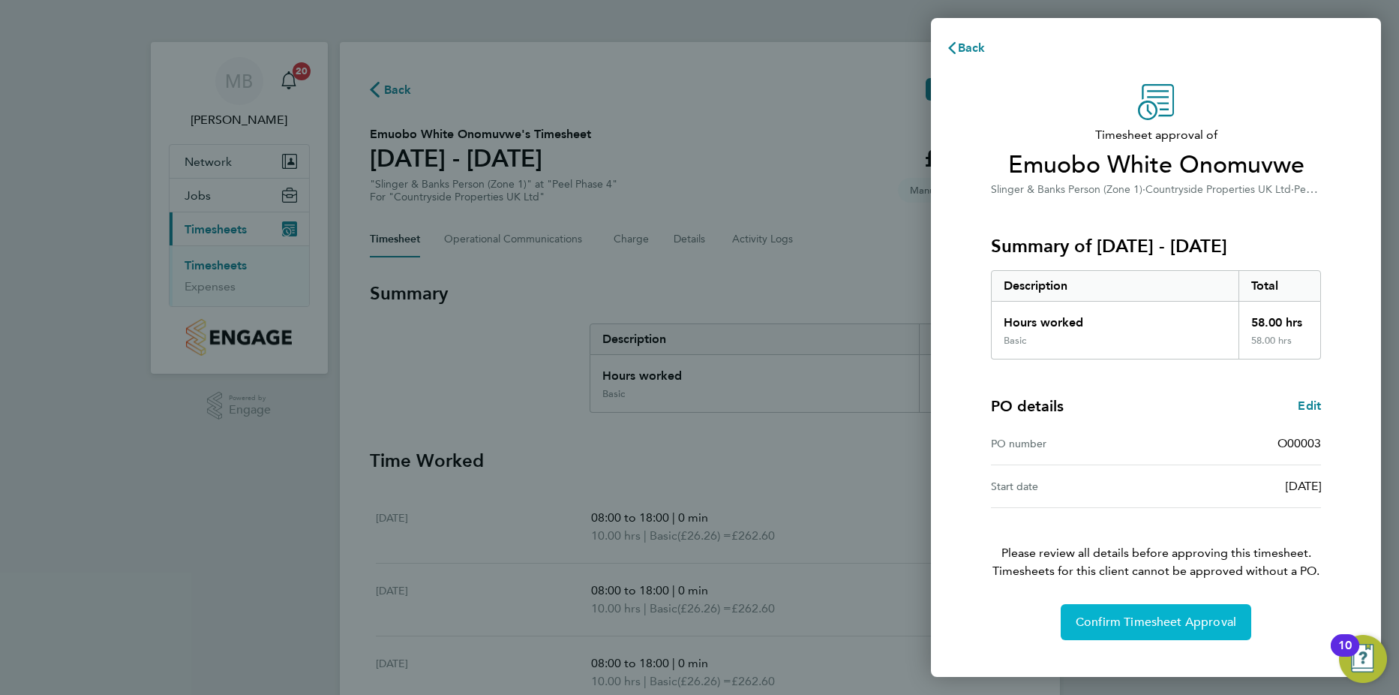
click at [1174, 613] on button "Confirm Timesheet Approval" at bounding box center [1156, 622] width 191 height 36
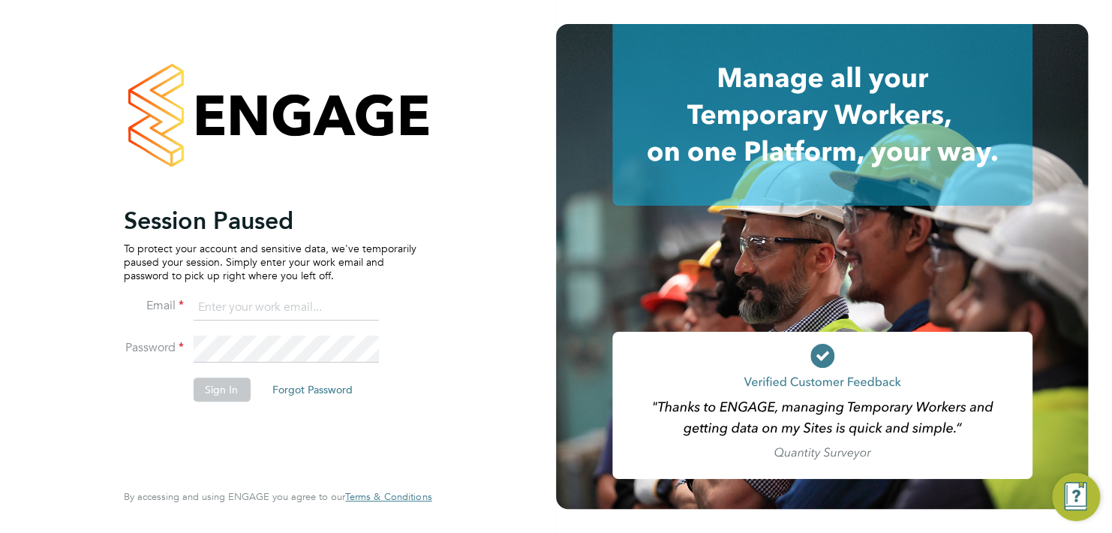
type input "mihai.balan@cpplc.com"
click at [215, 380] on button "Sign In" at bounding box center [221, 389] width 57 height 24
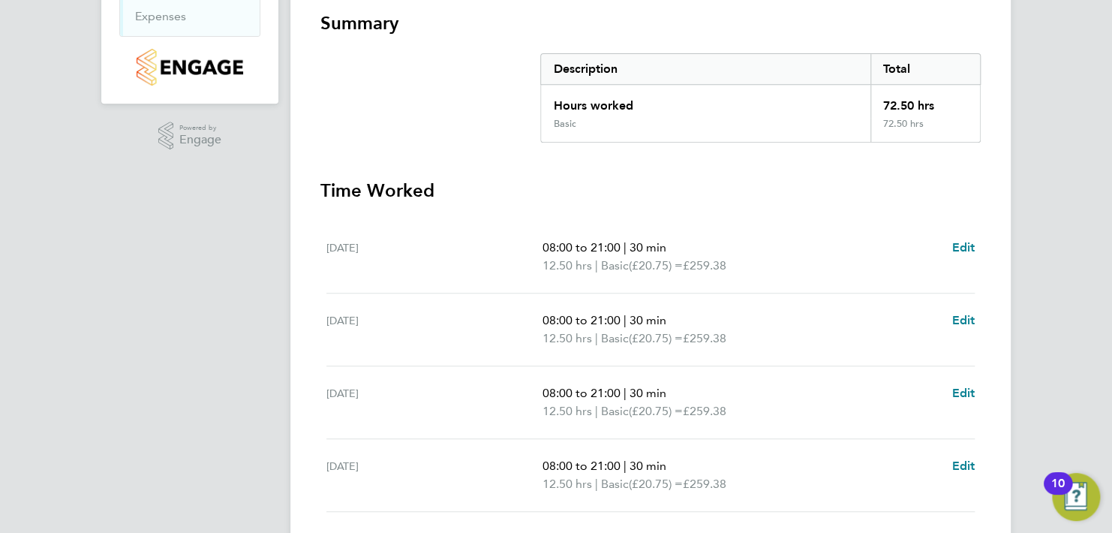
scroll to position [300, 0]
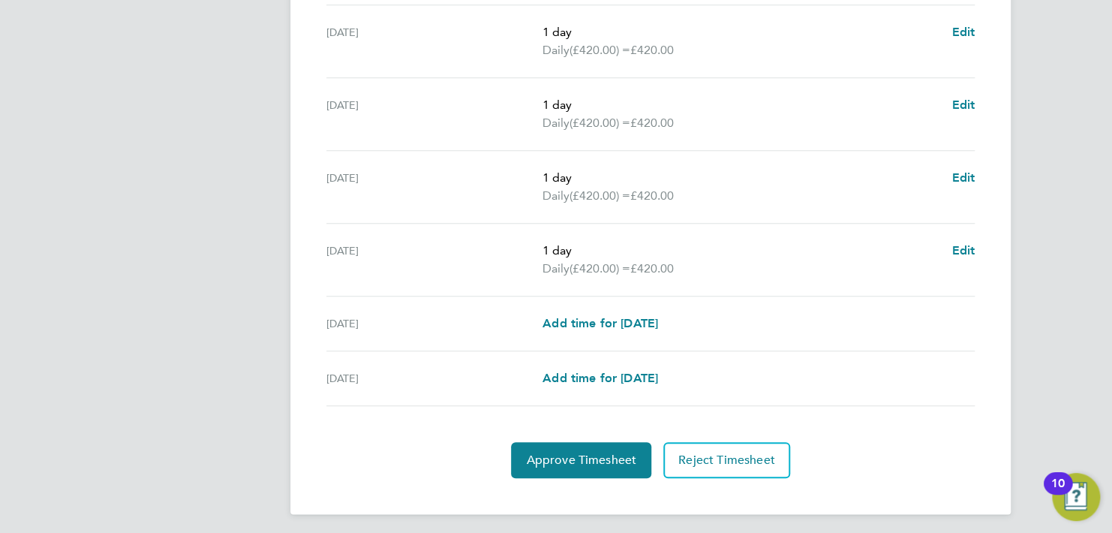
scroll to position [561, 0]
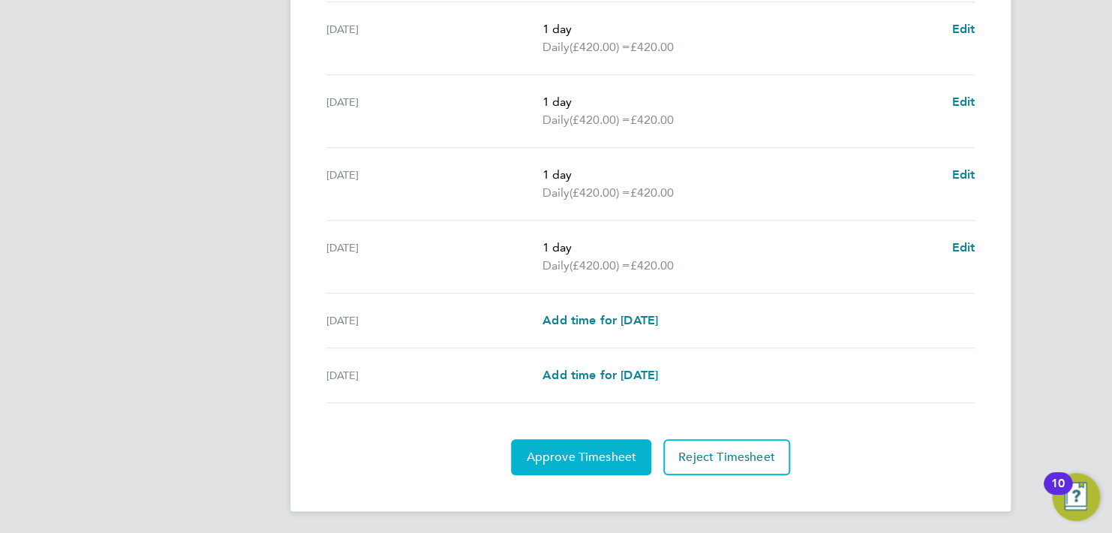
click at [599, 459] on span "Approve Timesheet" at bounding box center [581, 456] width 110 height 15
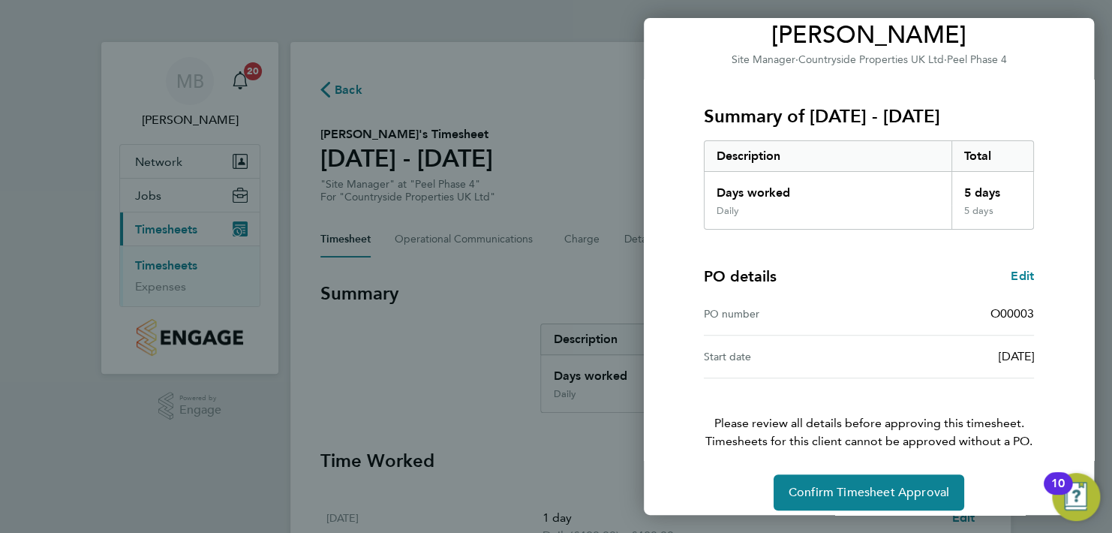
scroll to position [142, 0]
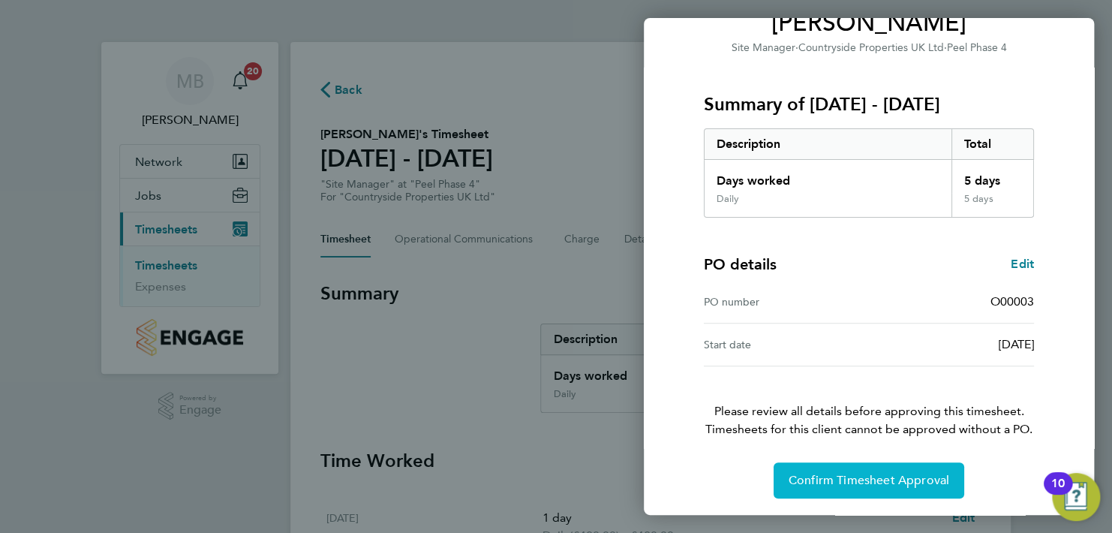
click at [895, 473] on span "Confirm Timesheet Approval" at bounding box center [869, 480] width 161 height 15
